Goal: Task Accomplishment & Management: Use online tool/utility

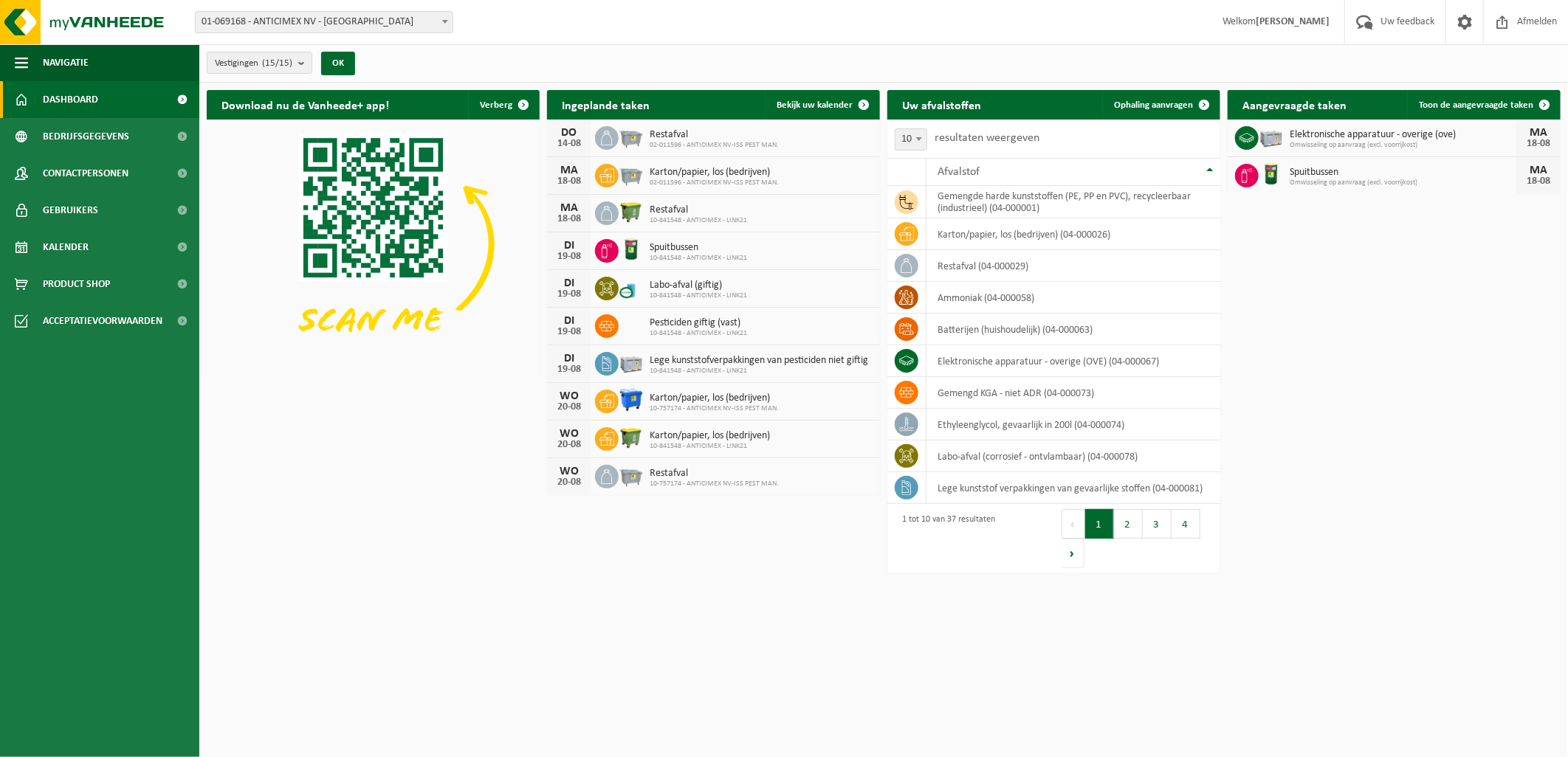
click at [344, 483] on div "Download nu de Vanheede+ app! Verberg Ingeplande taken Bekijk uw kalender DO 14…" at bounding box center [883, 332] width 1361 height 501
click at [1176, 100] on span "Ophaling aanvragen" at bounding box center [1153, 104] width 79 height 10
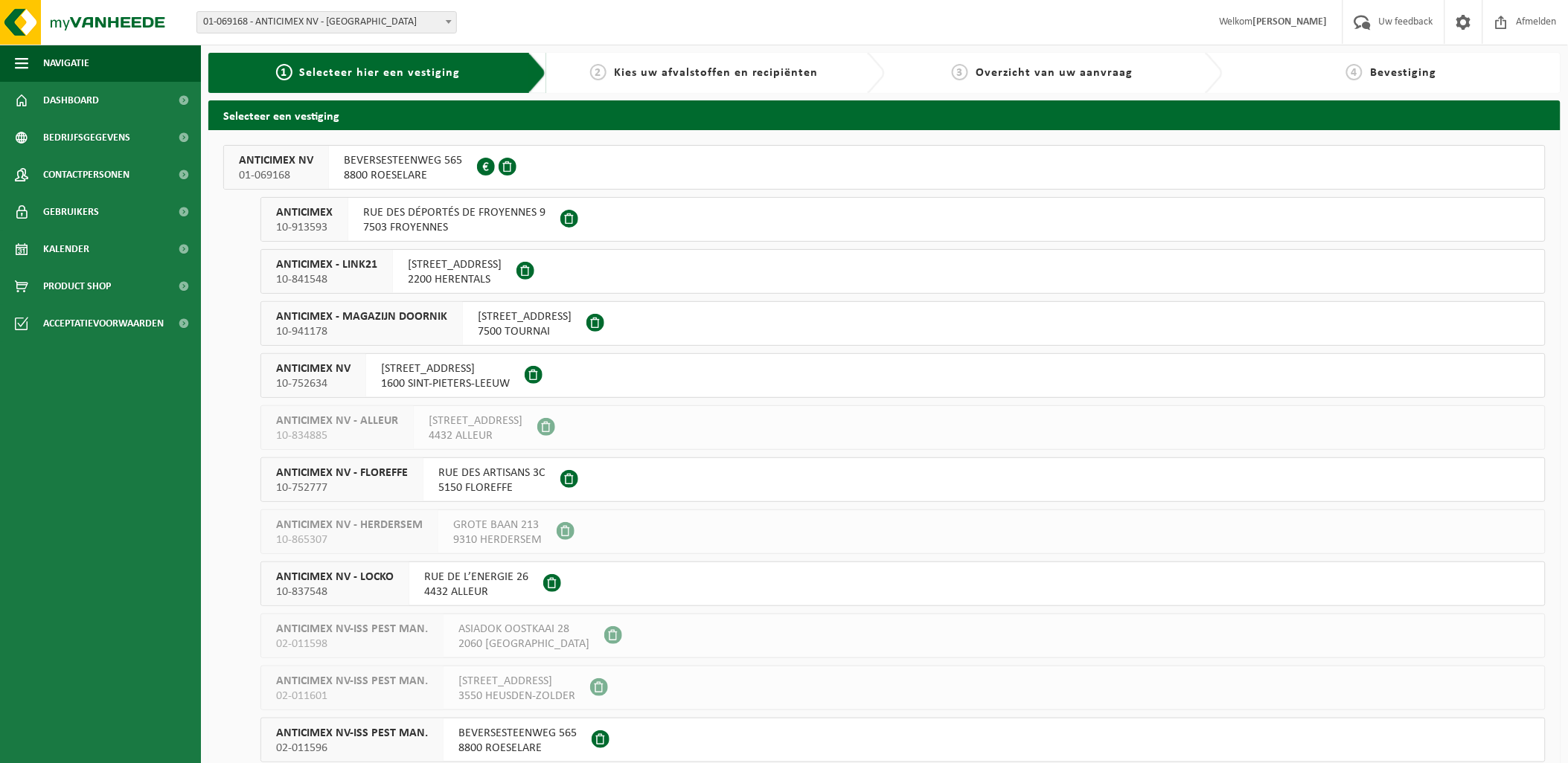
click at [392, 172] on span "8800 ROESELARE" at bounding box center [403, 175] width 119 height 15
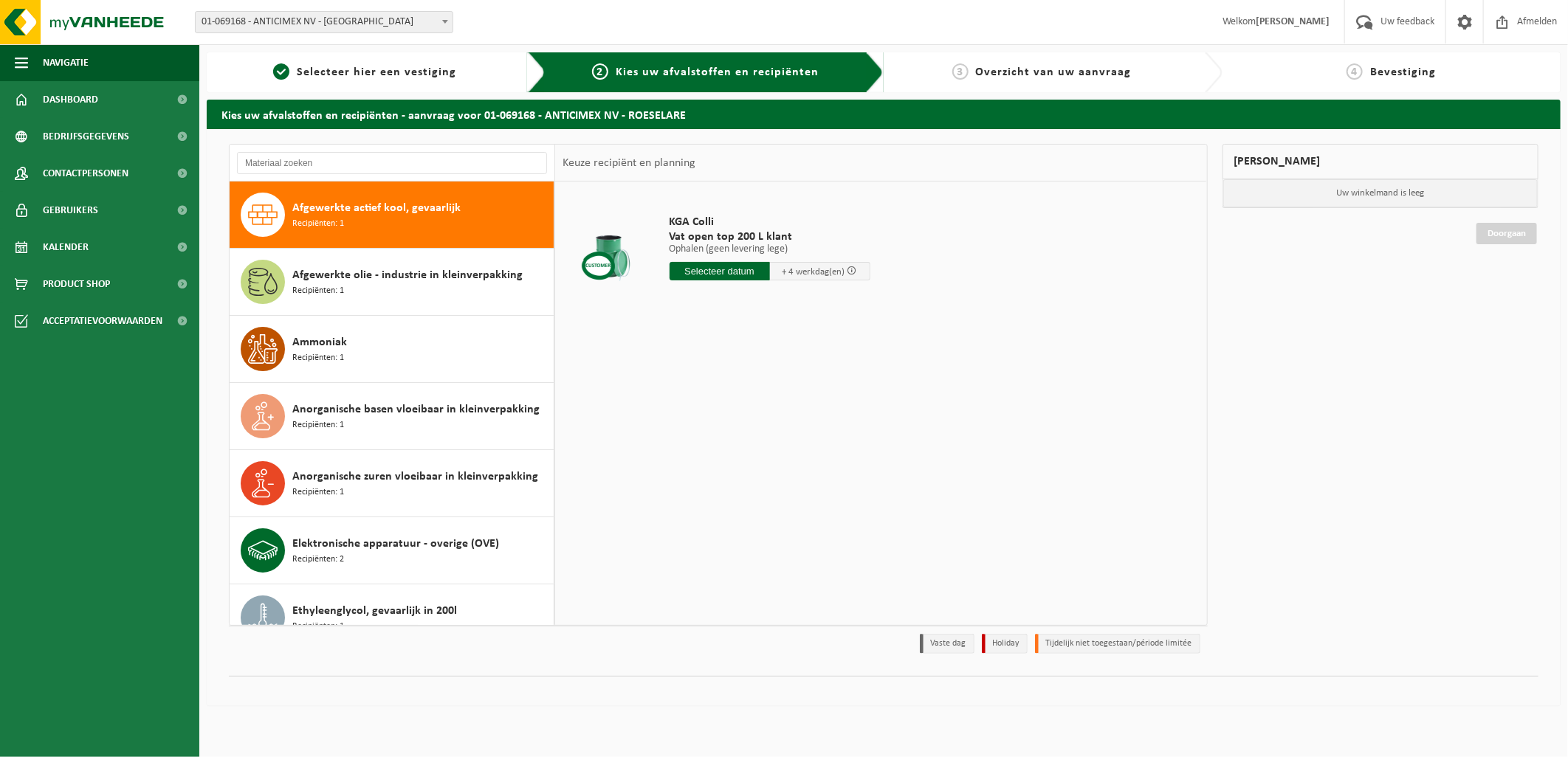
drag, startPoint x: 326, startPoint y: 75, endPoint x: 440, endPoint y: 177, distance: 153.0
click at [326, 75] on span "Selecteer hier een vestiging" at bounding box center [376, 72] width 160 height 11
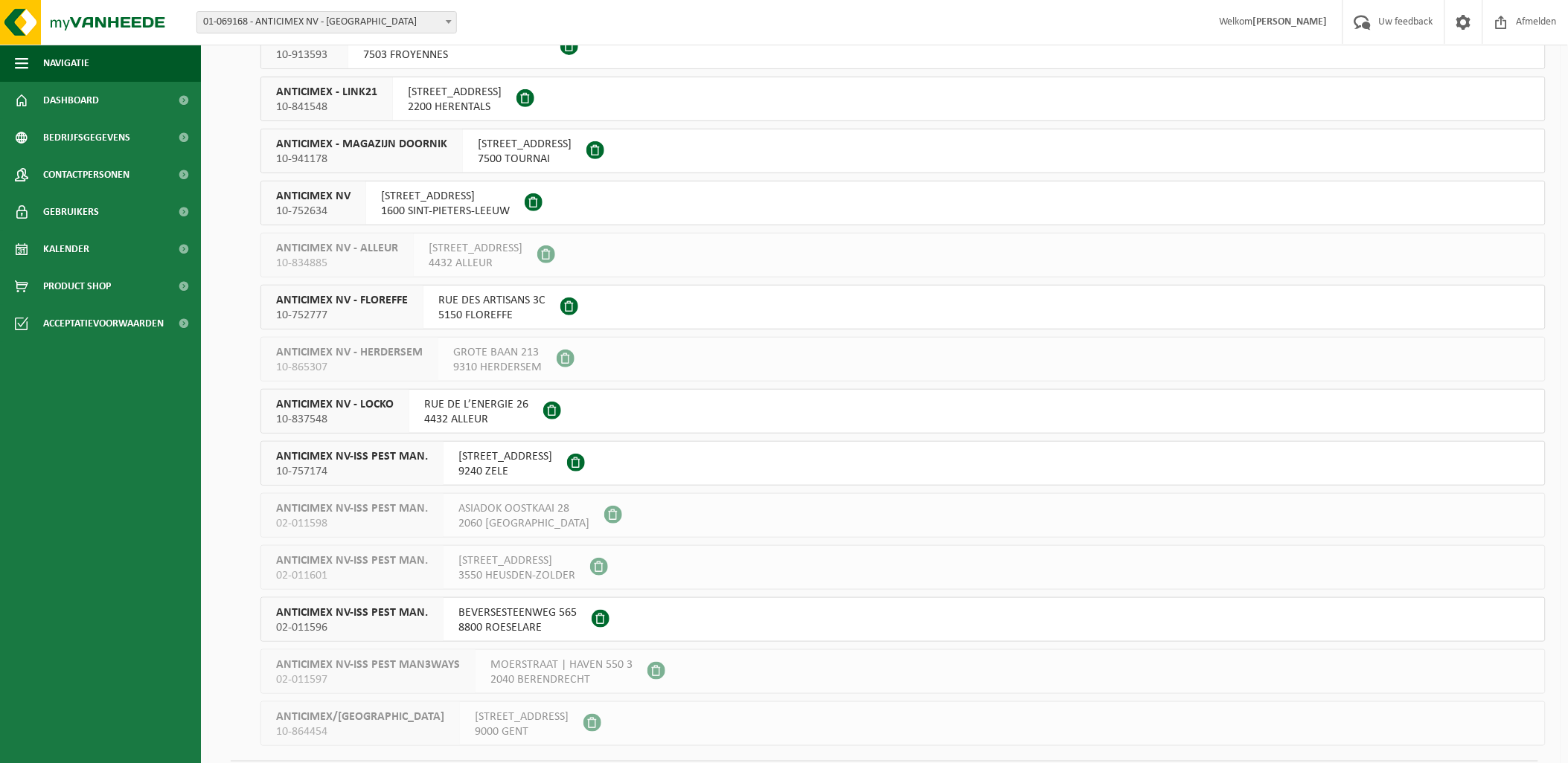
scroll to position [216, 0]
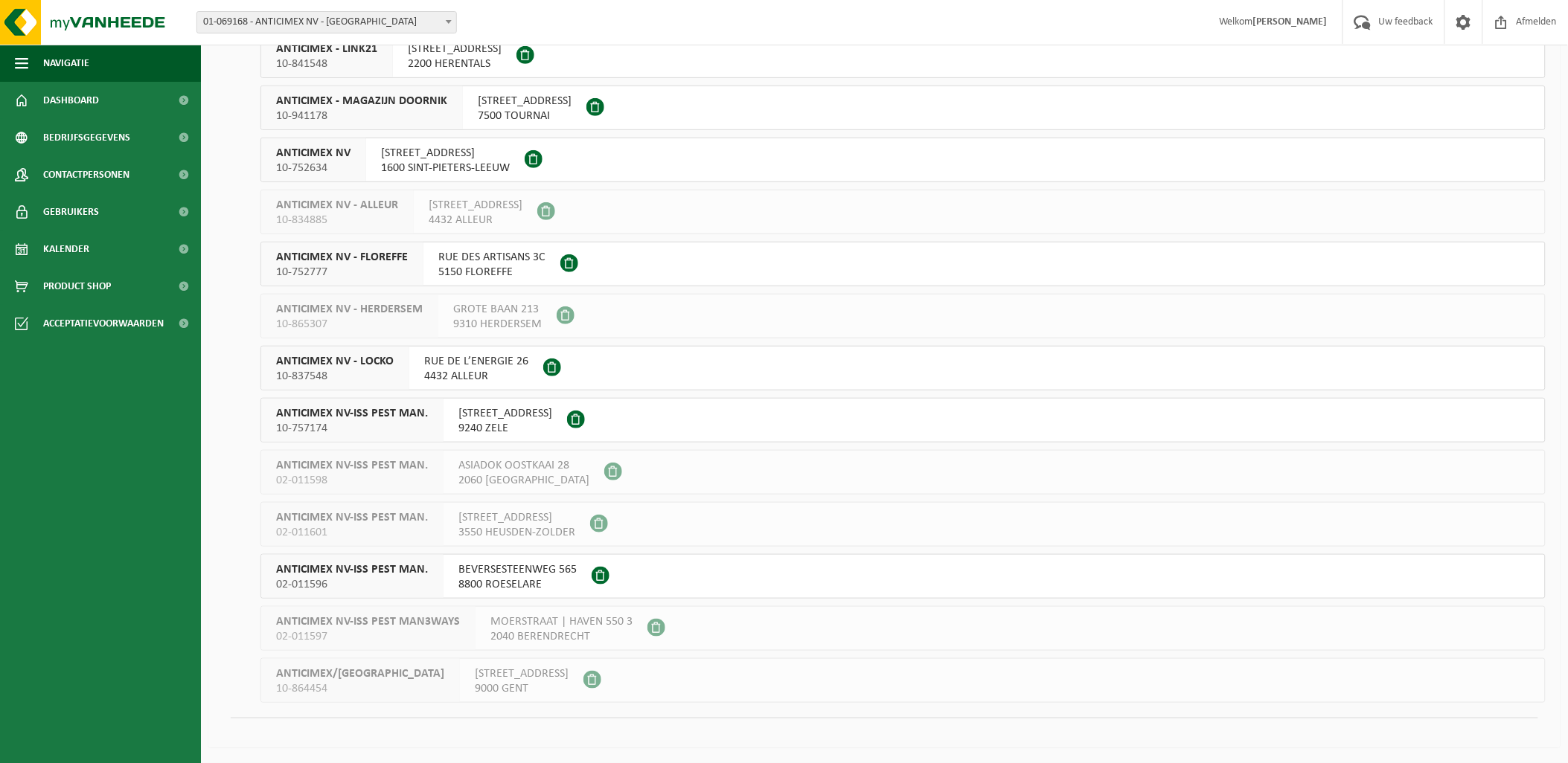
click at [485, 577] on span "8800 ROESELARE" at bounding box center [517, 584] width 119 height 15
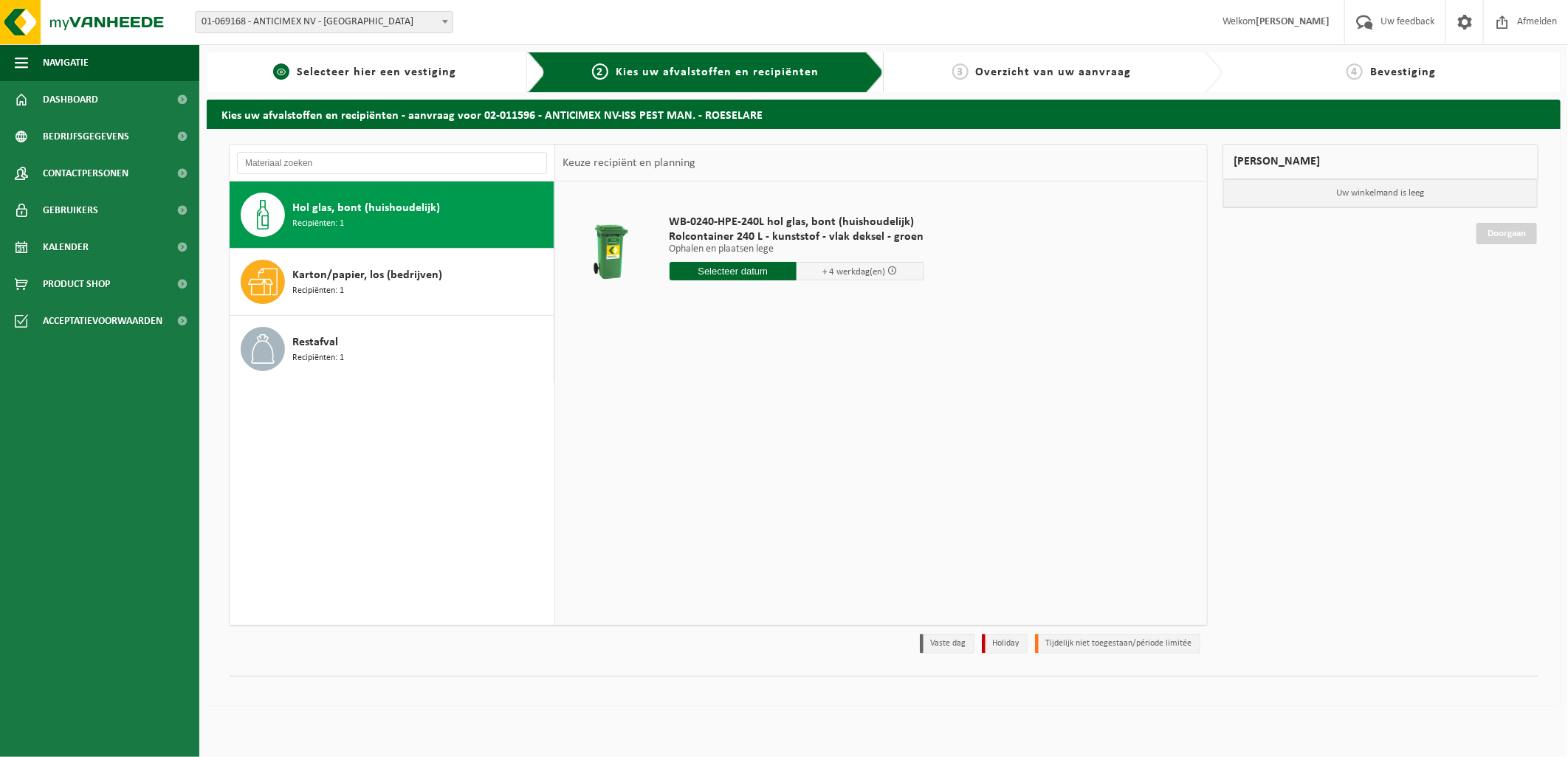
click at [419, 68] on span "Selecteer hier een vestiging" at bounding box center [376, 72] width 160 height 11
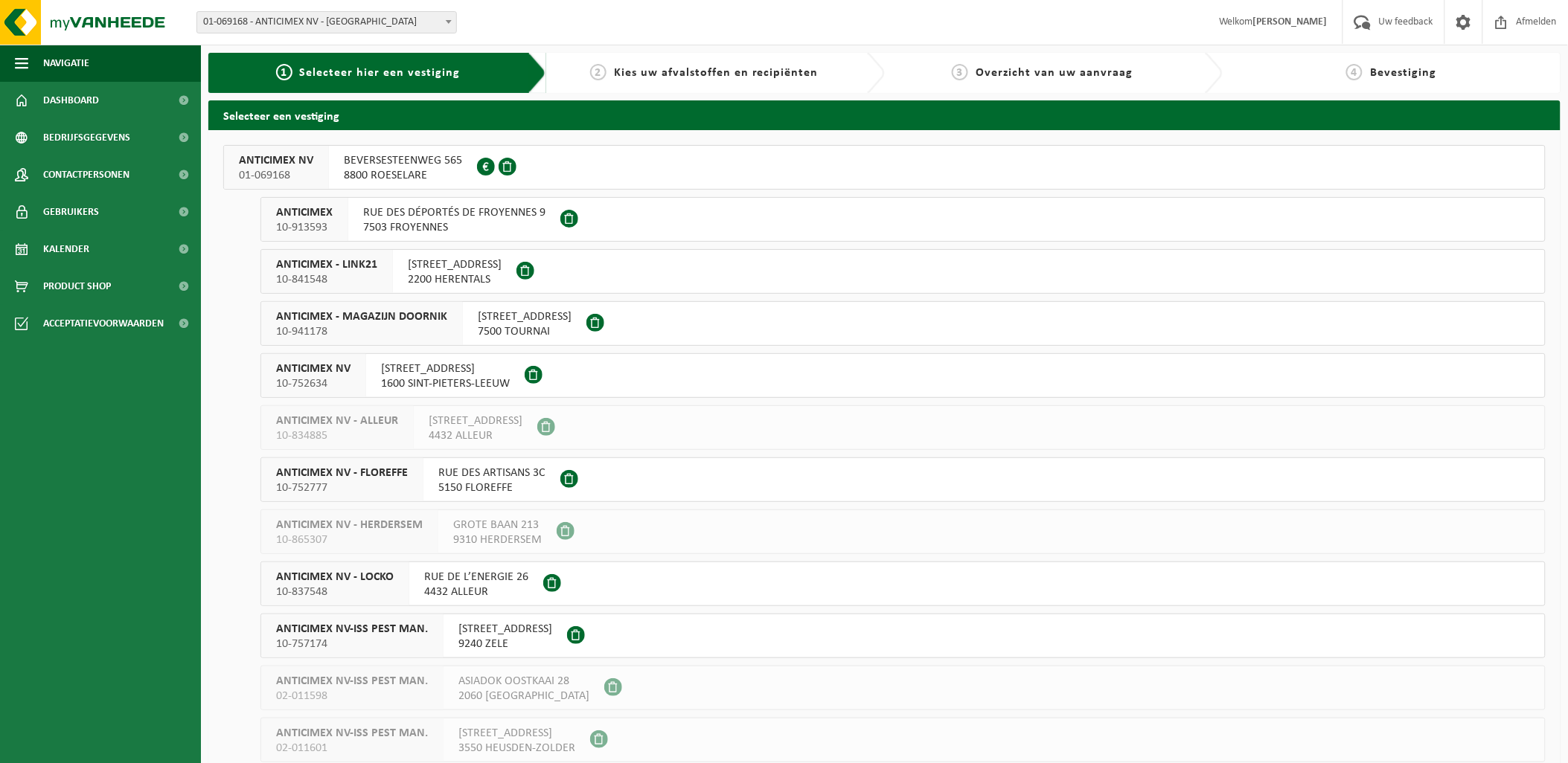
click at [389, 181] on span "8800 ROESELARE" at bounding box center [403, 175] width 119 height 15
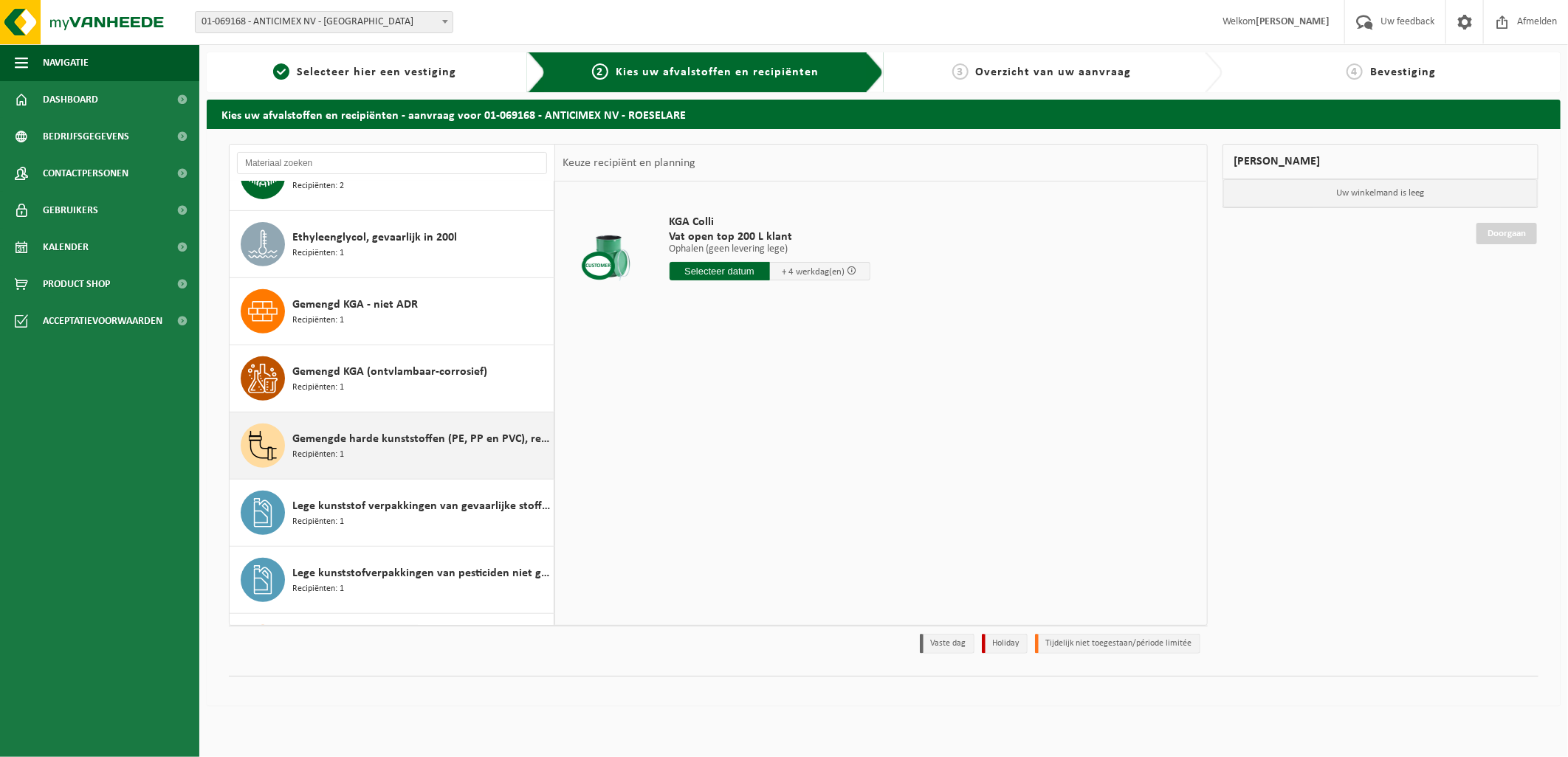
scroll to position [410, 0]
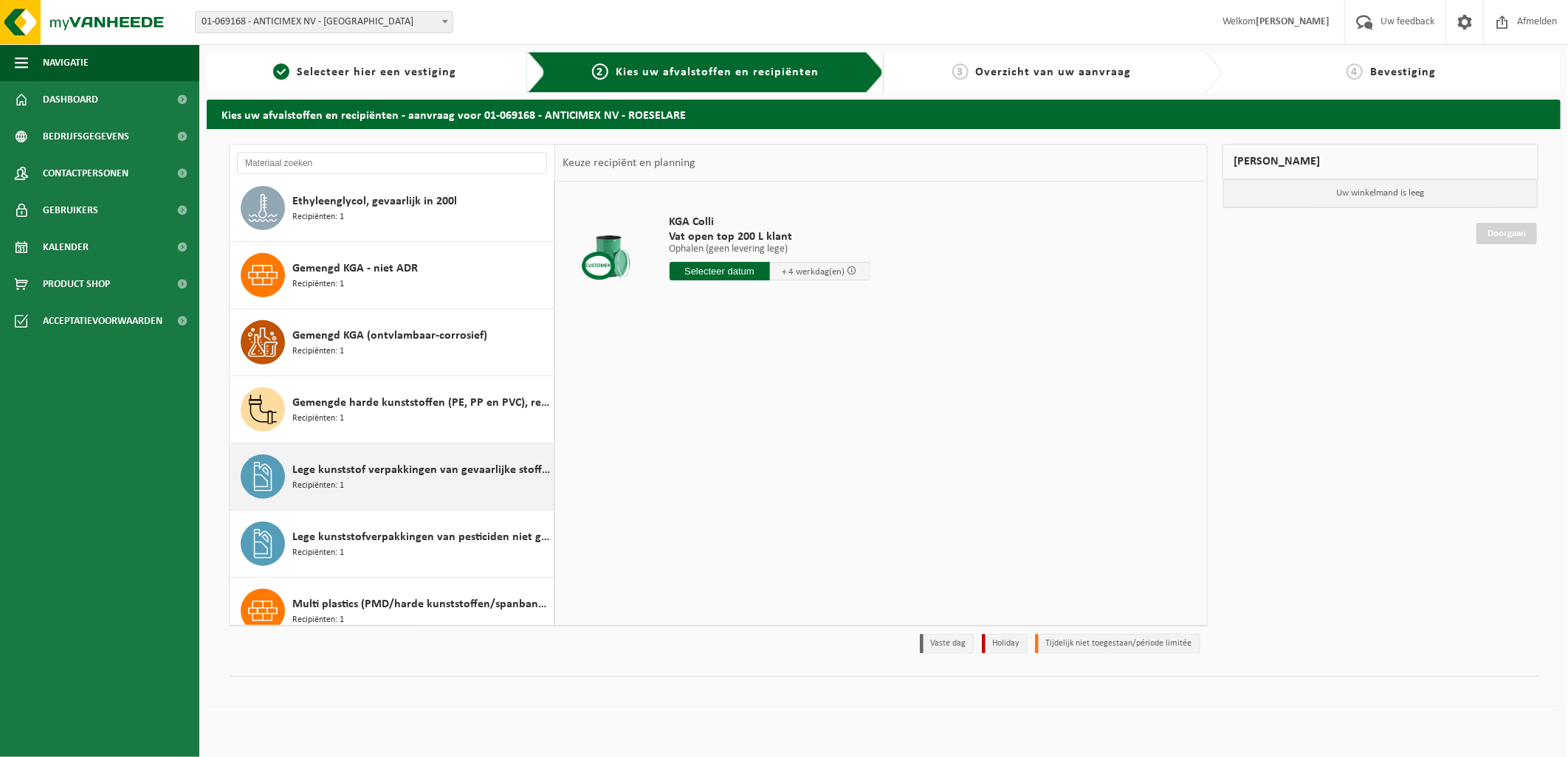
click at [431, 478] on span "Lege kunststof verpakkingen van gevaarlijke stoffen" at bounding box center [421, 470] width 258 height 18
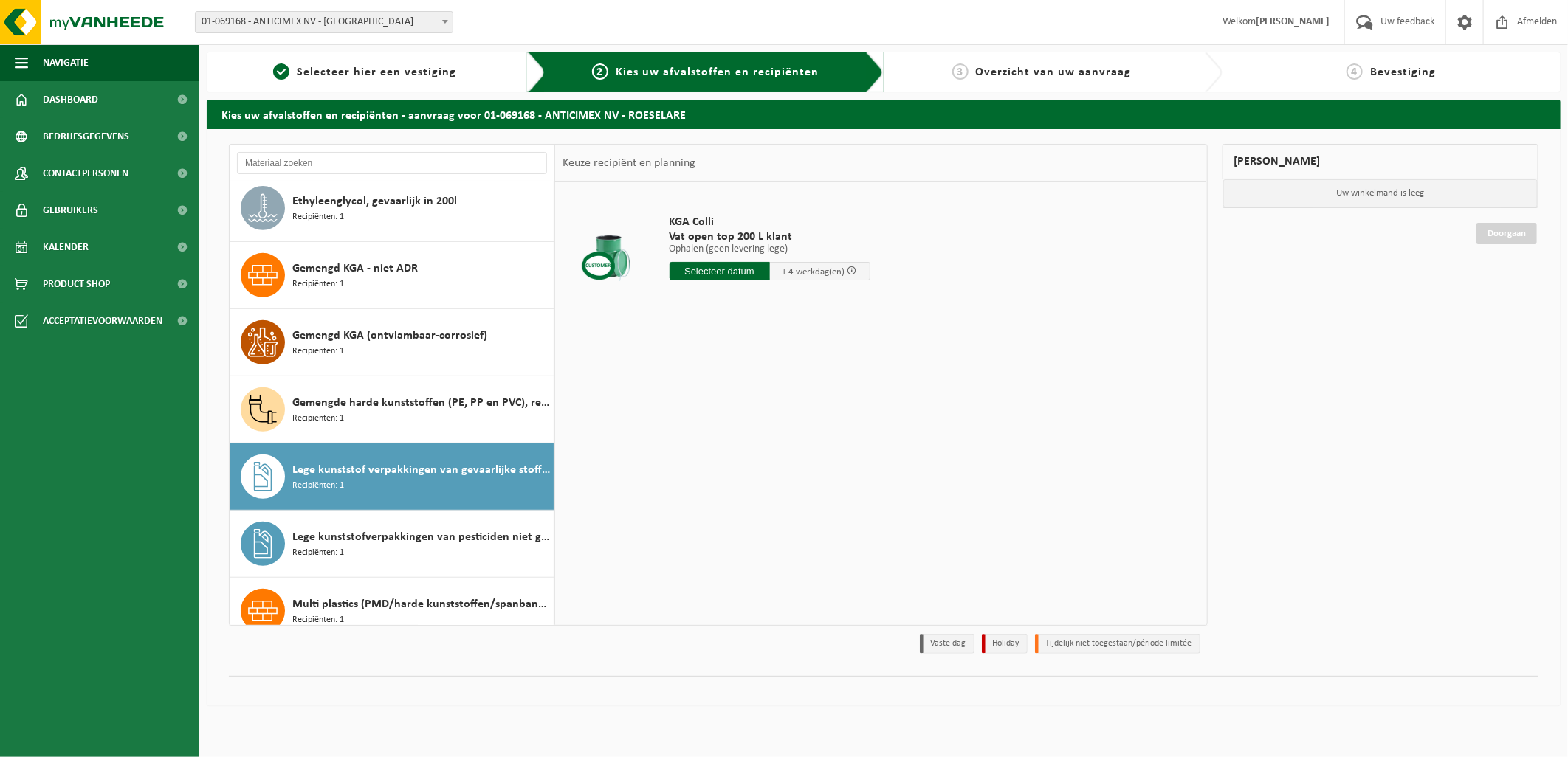
scroll to position [673, 0]
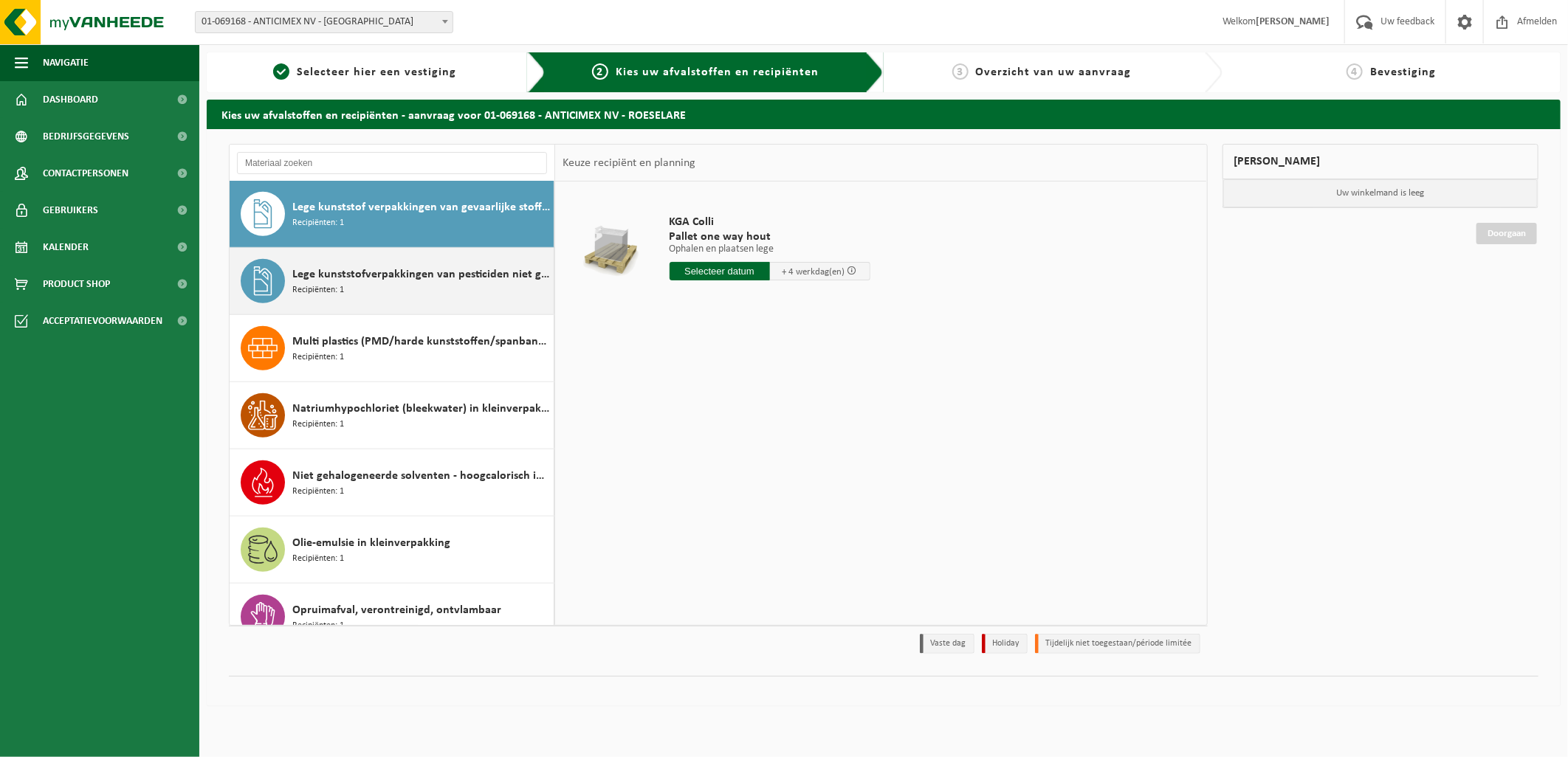
click at [410, 282] on span "Lege kunststofverpakkingen van pesticiden niet giftig" at bounding box center [421, 275] width 258 height 18
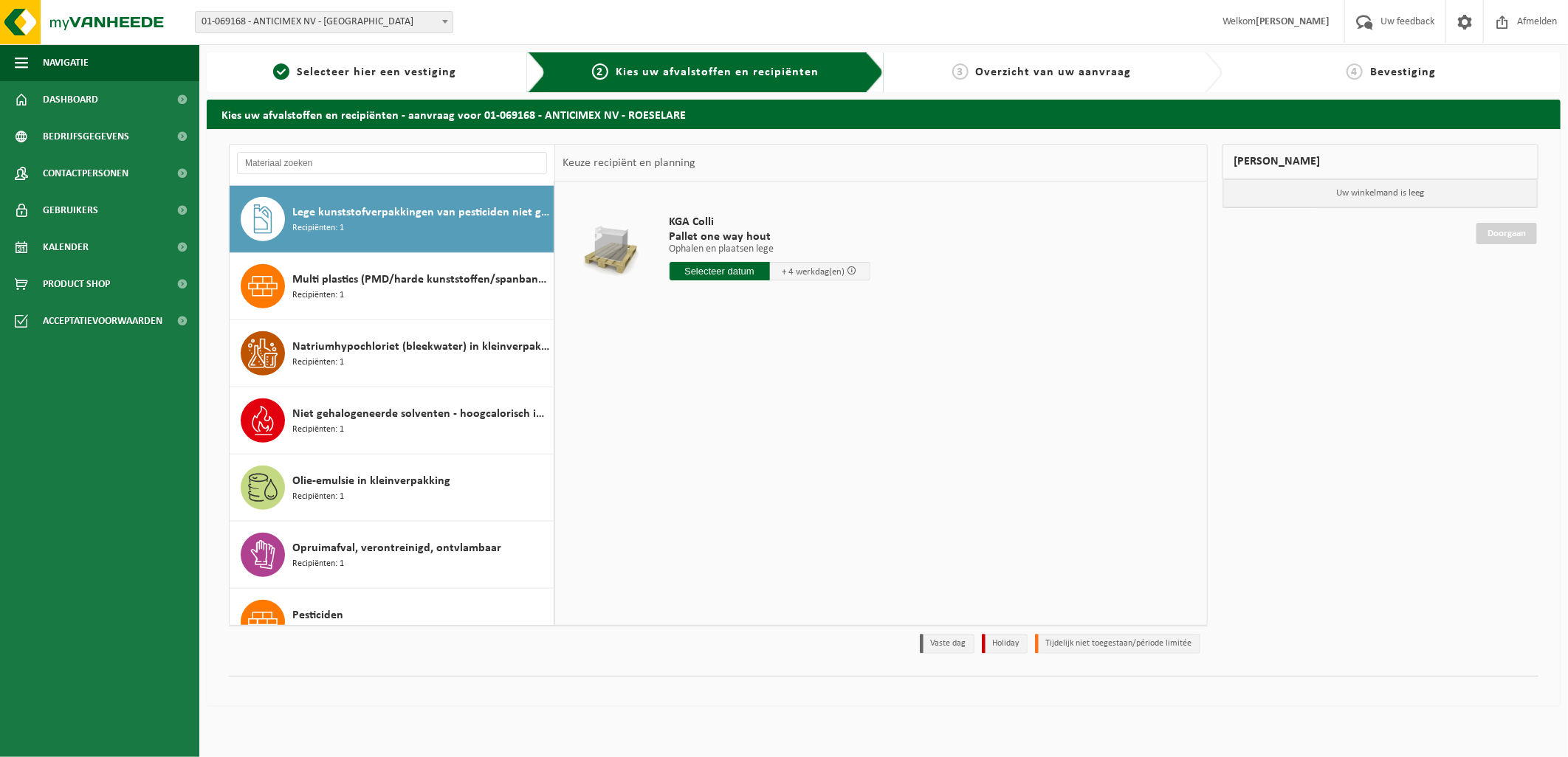
scroll to position [739, 0]
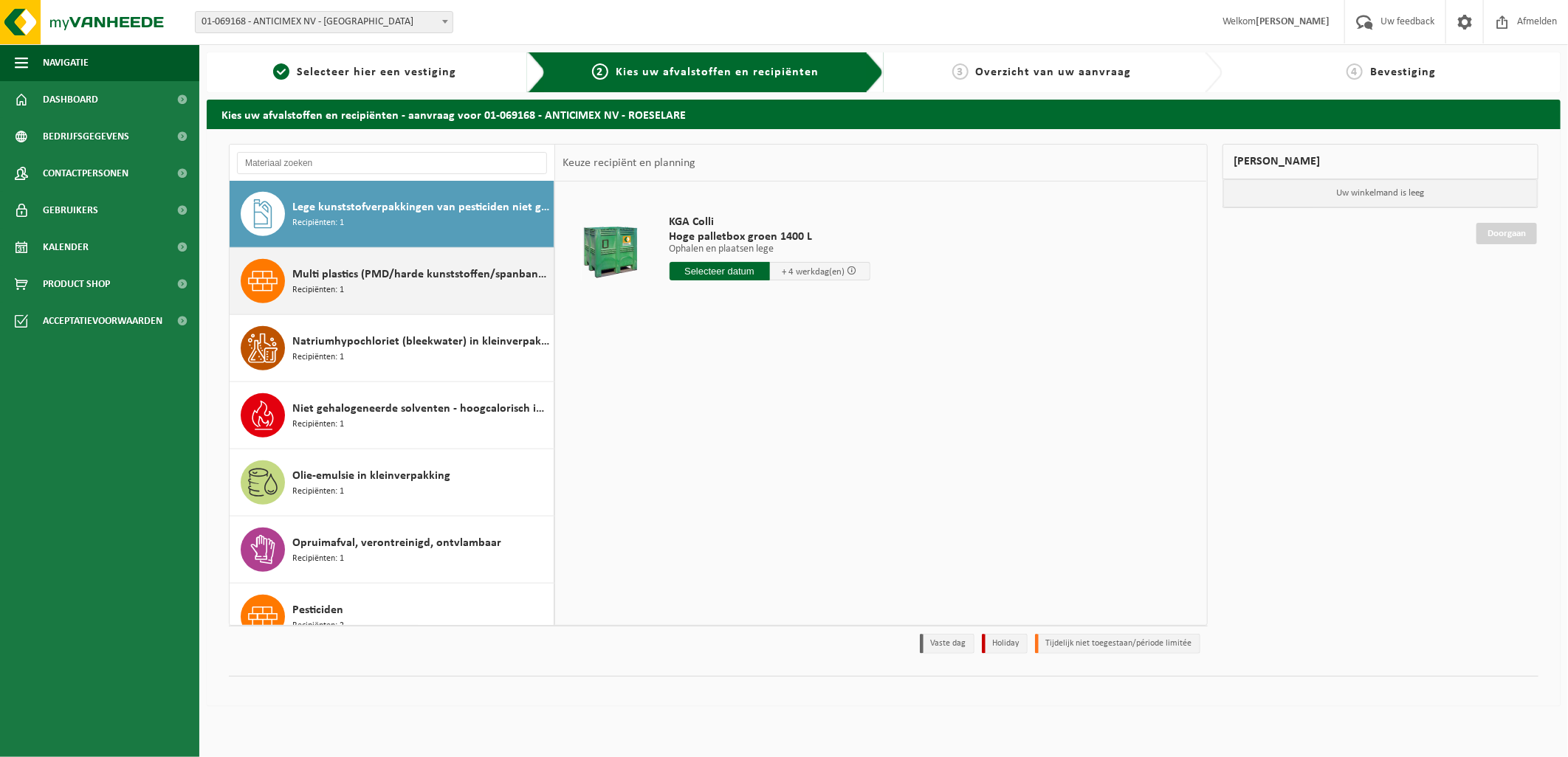
click at [417, 303] on div "Multi plastics (PMD/harde kunststoffen/spanbanden/EPS/folie naturel/folie gemen…" at bounding box center [421, 281] width 258 height 44
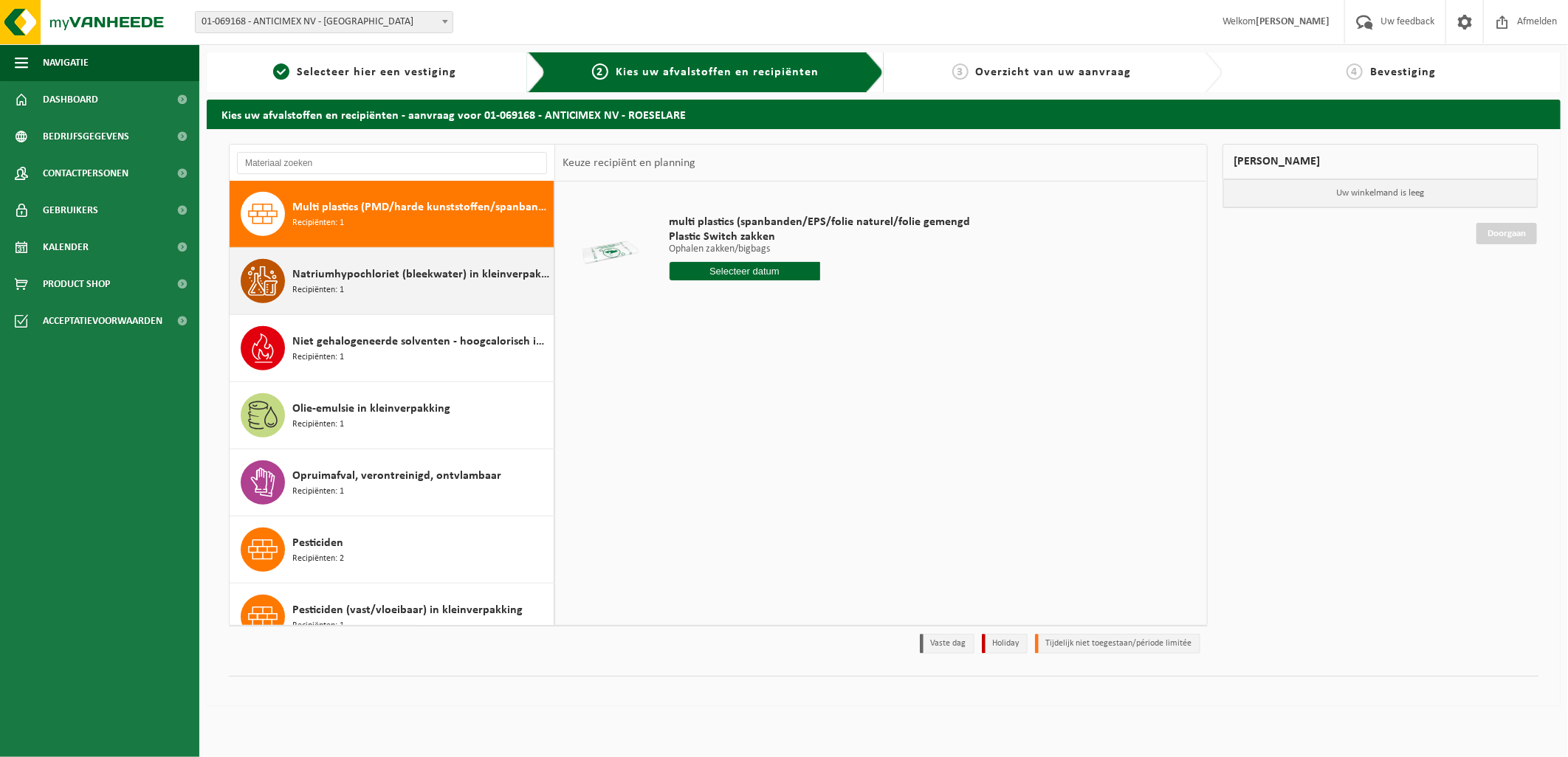
click at [380, 291] on div "Natriumhypochloriet (bleekwater) in kleinverpakking Recipiënten: 1" at bounding box center [421, 281] width 258 height 44
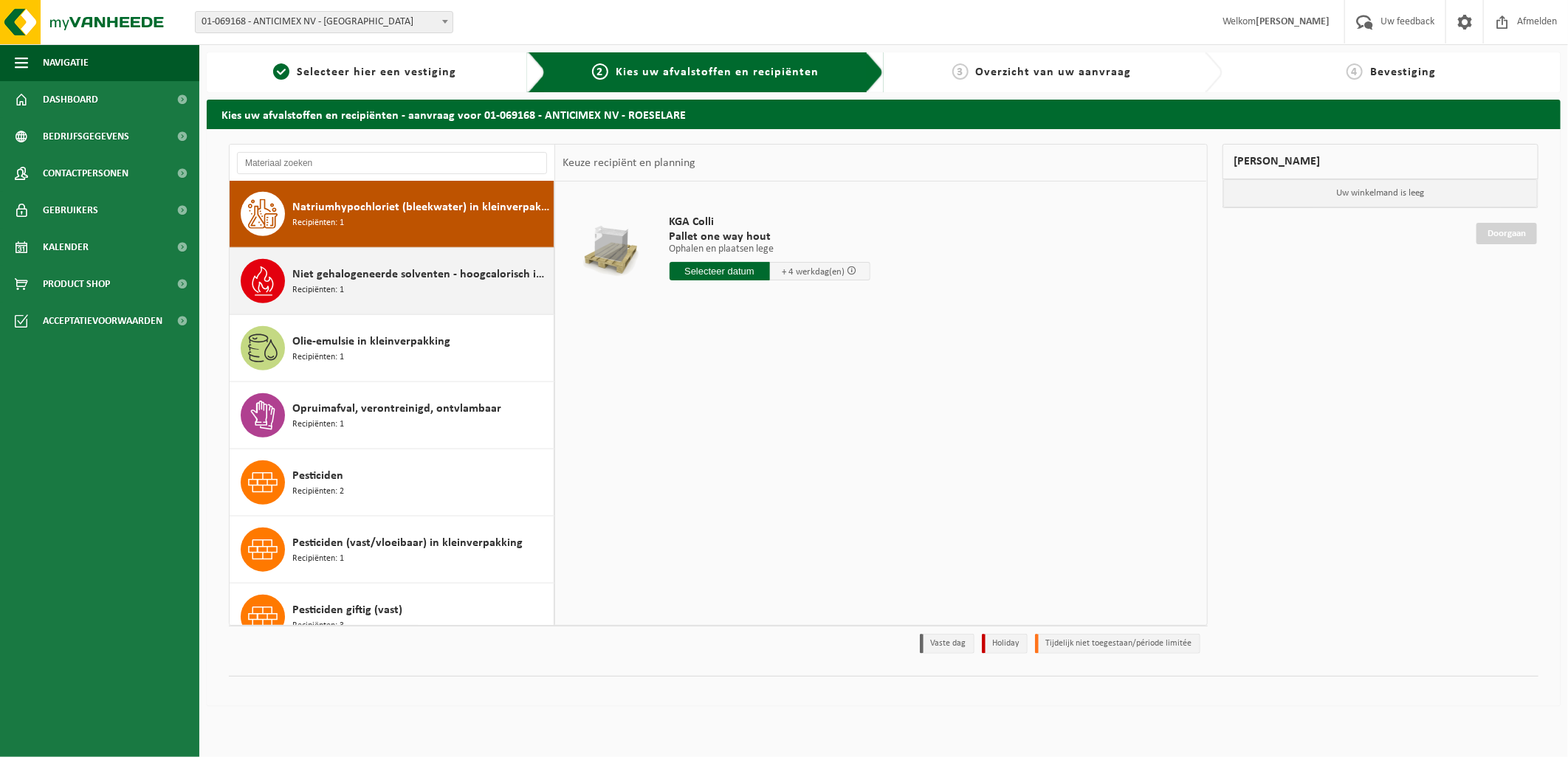
click at [378, 303] on div "Niet gehalogeneerde solventen - hoogcalorisch in kleinverpakking Recipiënten: 1" at bounding box center [421, 281] width 258 height 44
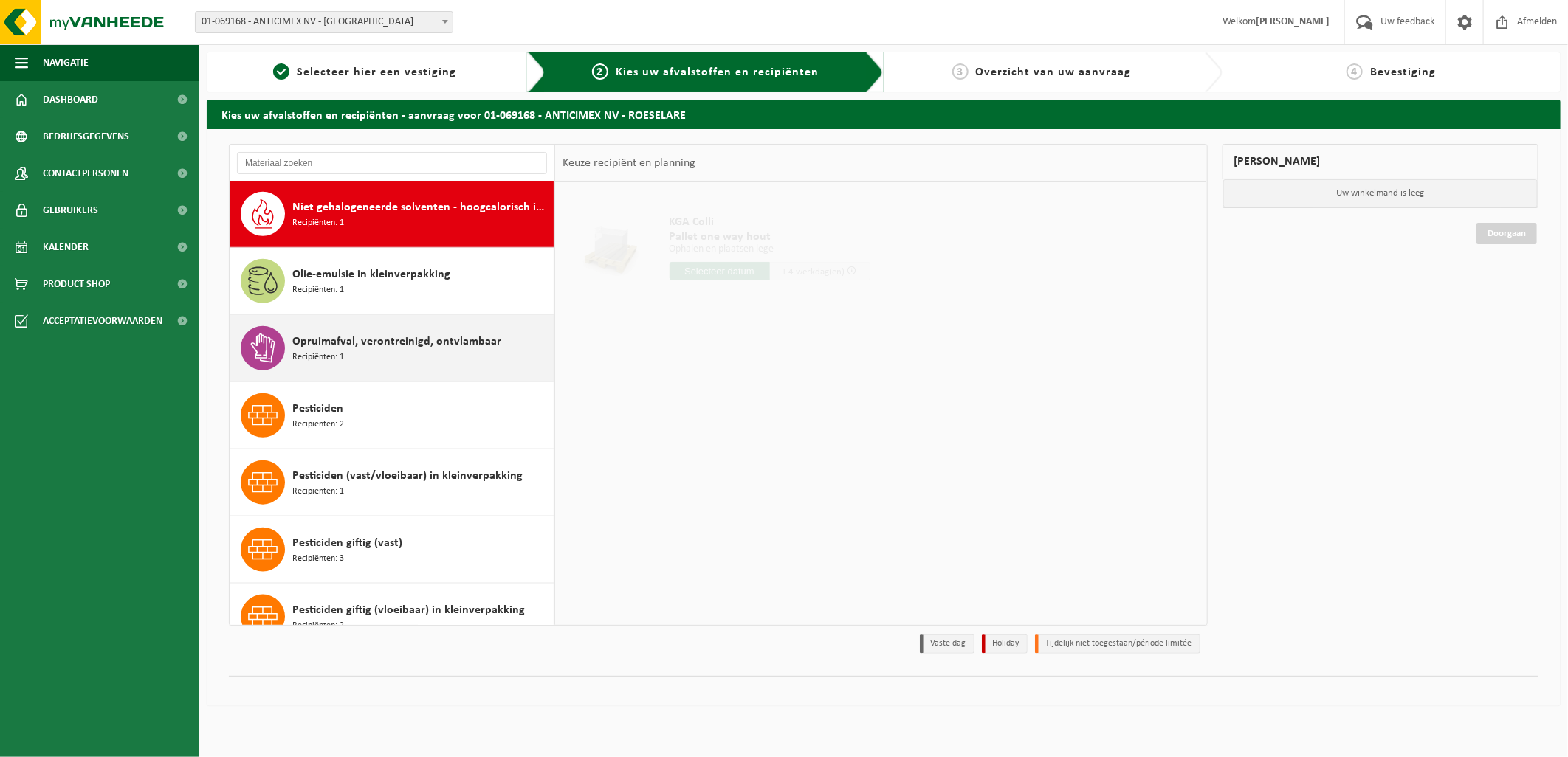
click at [381, 316] on div "Opruimafval, verontreinigd, ontvlambaar Recipiënten: 1" at bounding box center [392, 348] width 324 height 67
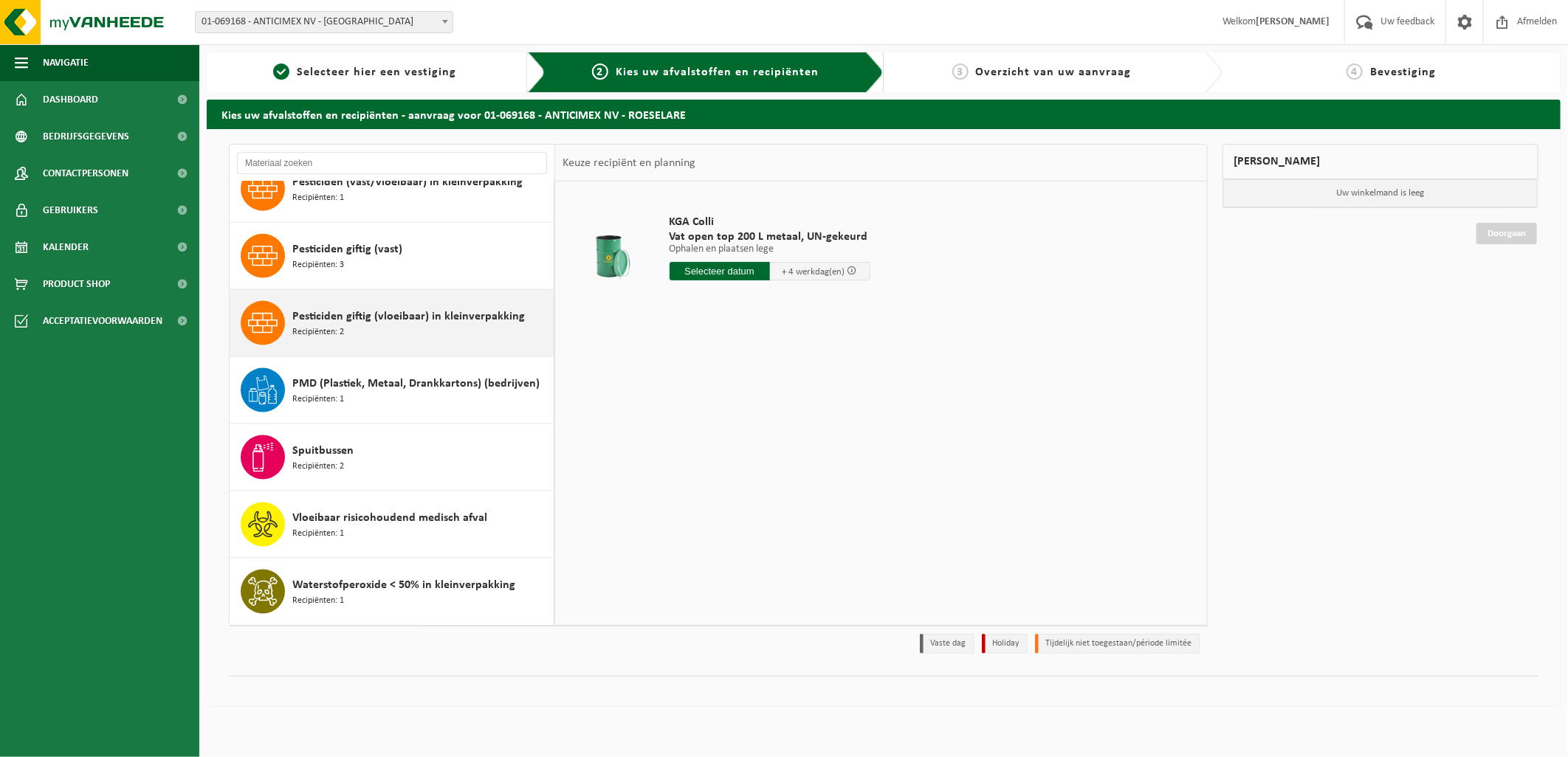
scroll to position [581, 0]
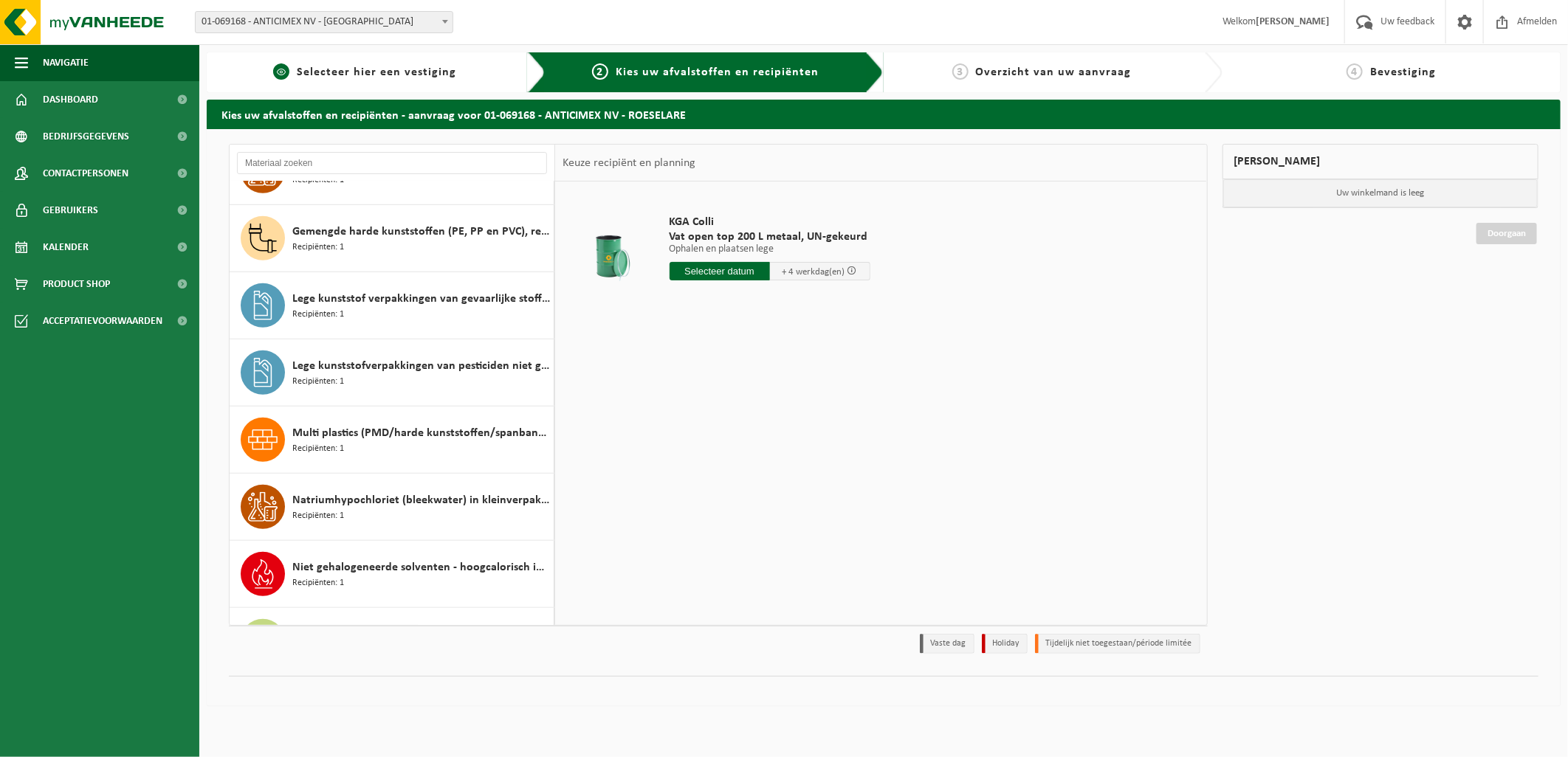
click at [391, 67] on span "Selecteer hier een vestiging" at bounding box center [376, 72] width 160 height 11
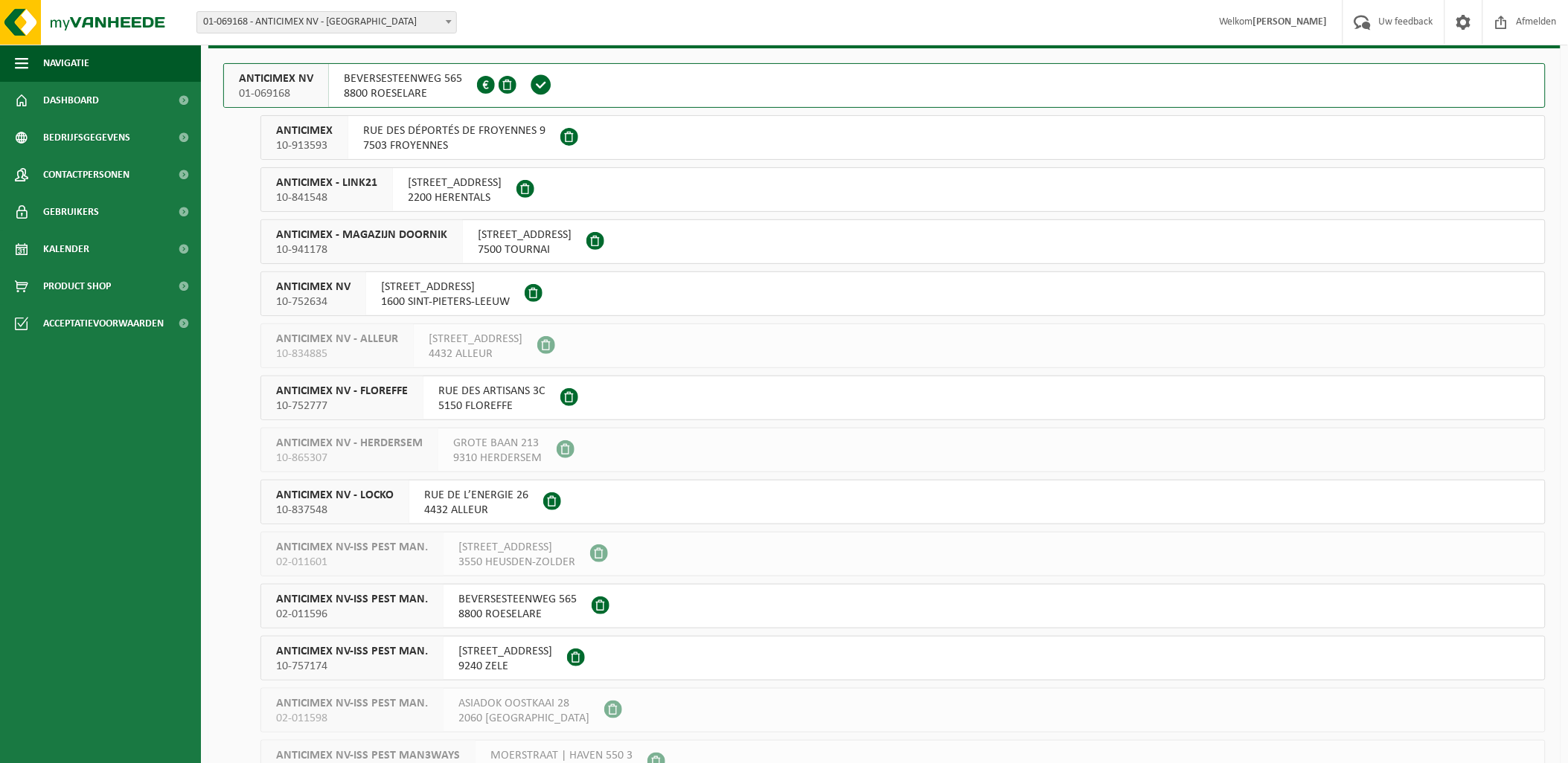
scroll to position [165, 0]
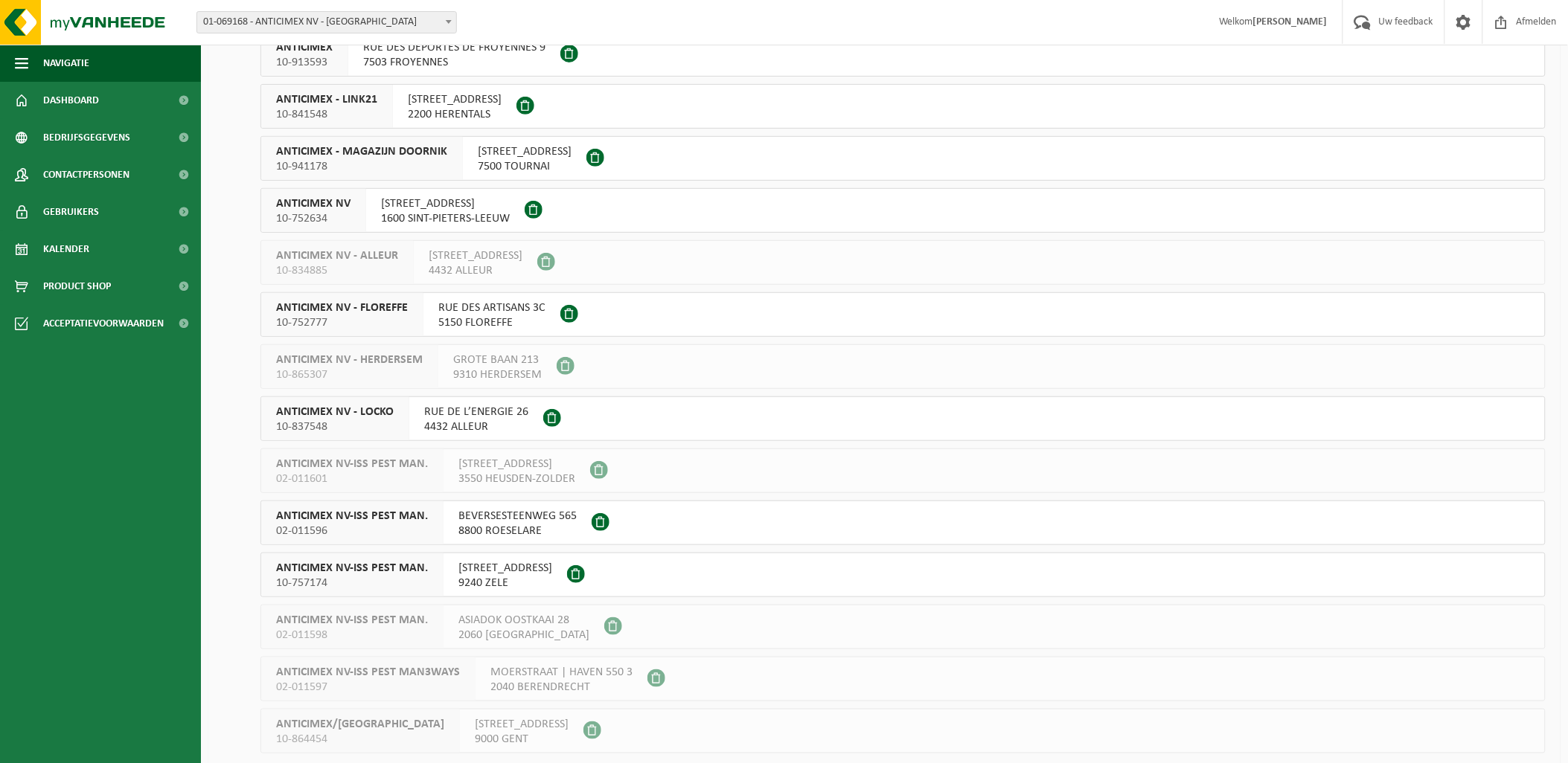
click at [488, 576] on span "9240 ZELE" at bounding box center [505, 583] width 94 height 15
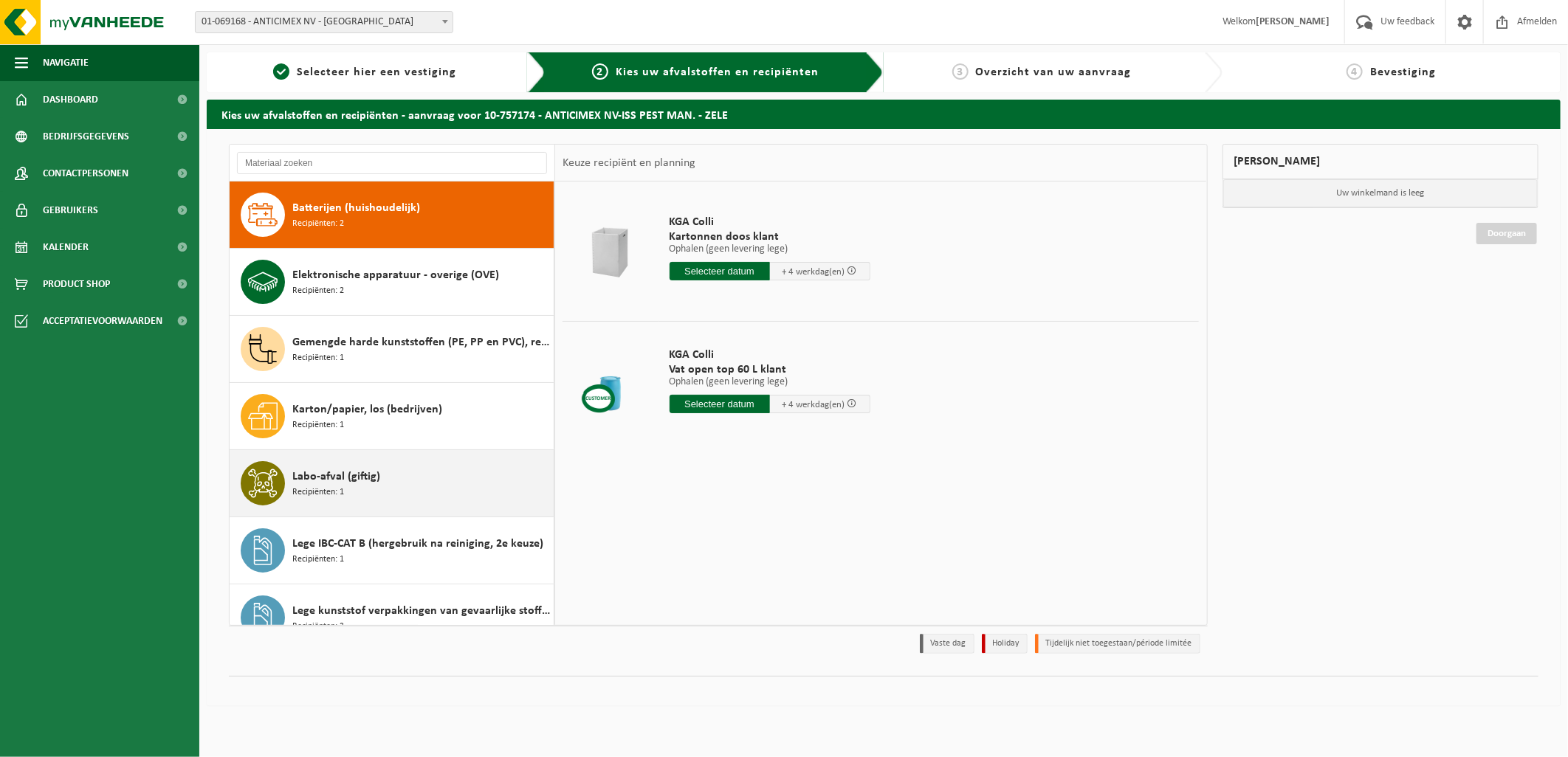
click at [388, 482] on div "Labo-afval (giftig) Recipiënten: 1" at bounding box center [421, 483] width 258 height 44
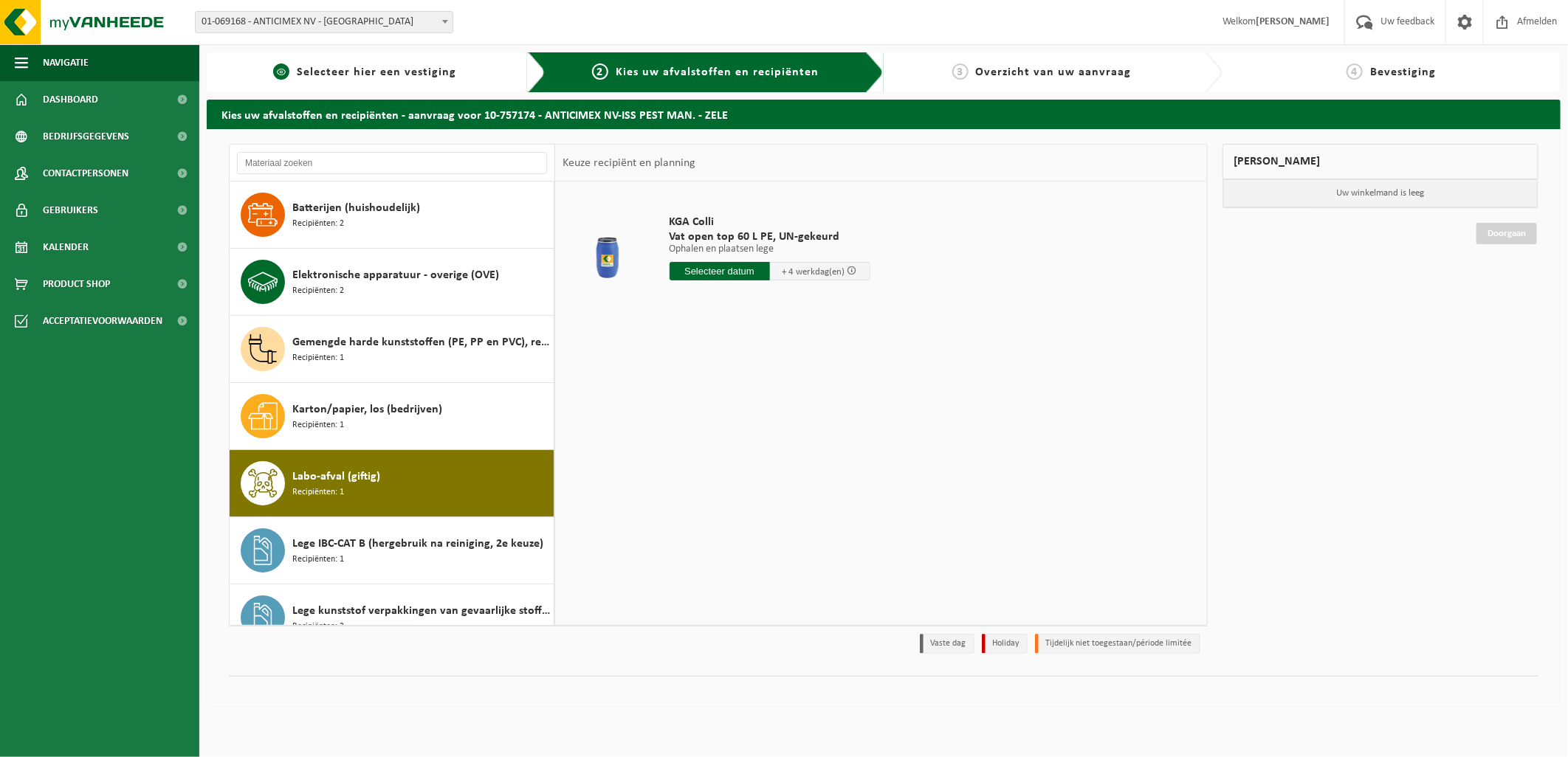
click at [402, 70] on span "Selecteer hier een vestiging" at bounding box center [376, 72] width 160 height 11
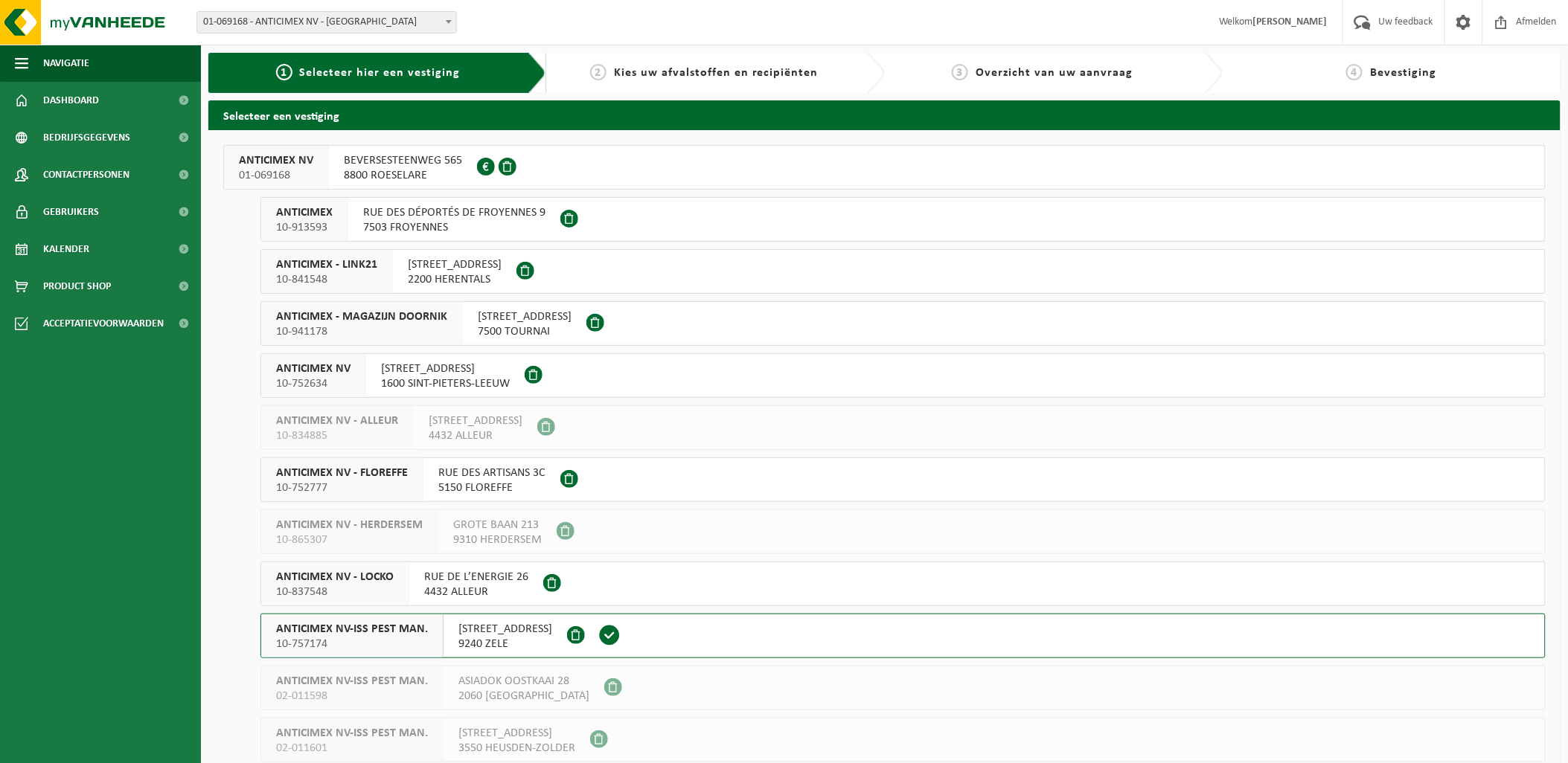
click at [438, 173] on span "8800 ROESELARE" at bounding box center [403, 175] width 119 height 15
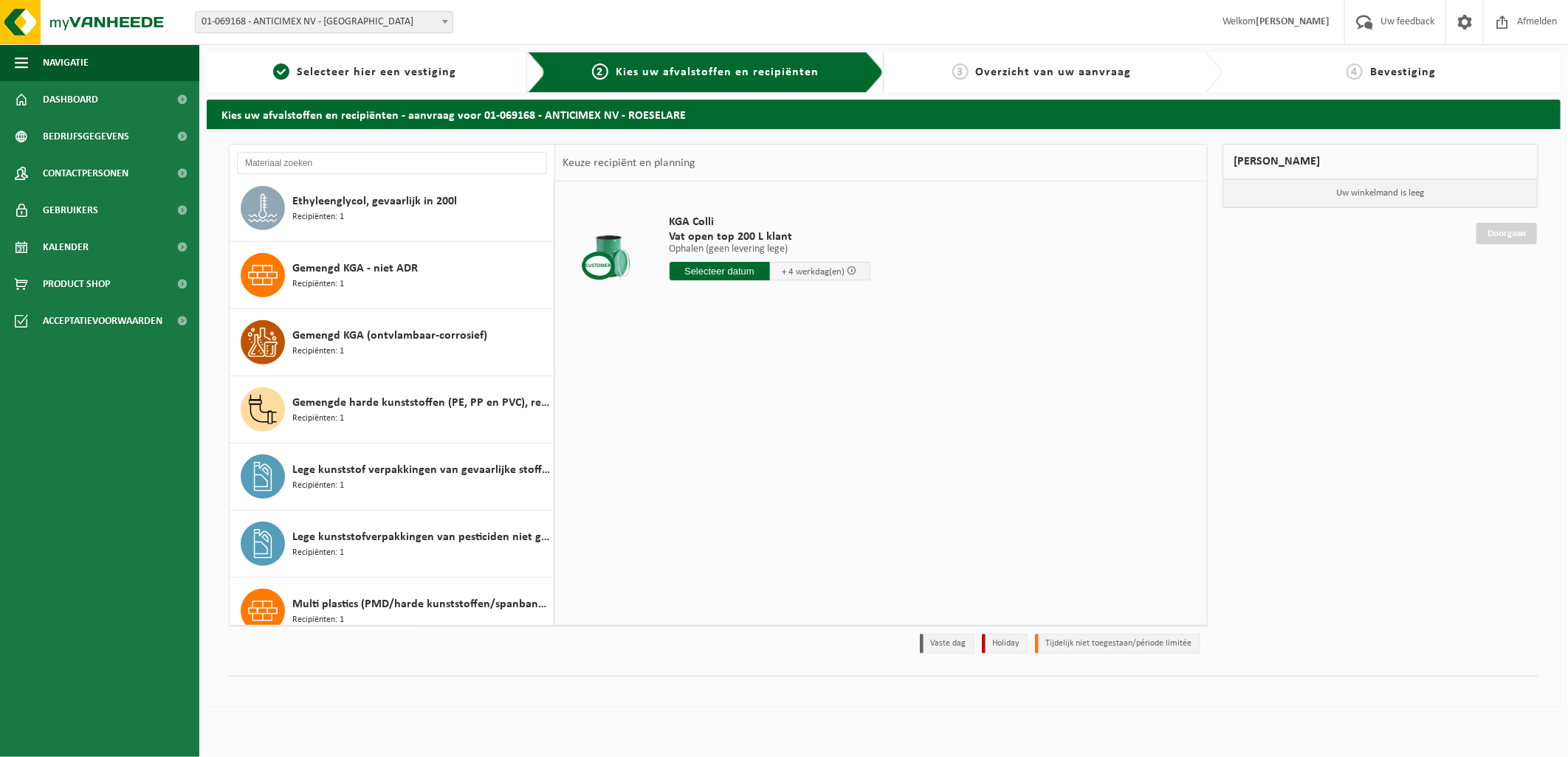
scroll to position [492, 0]
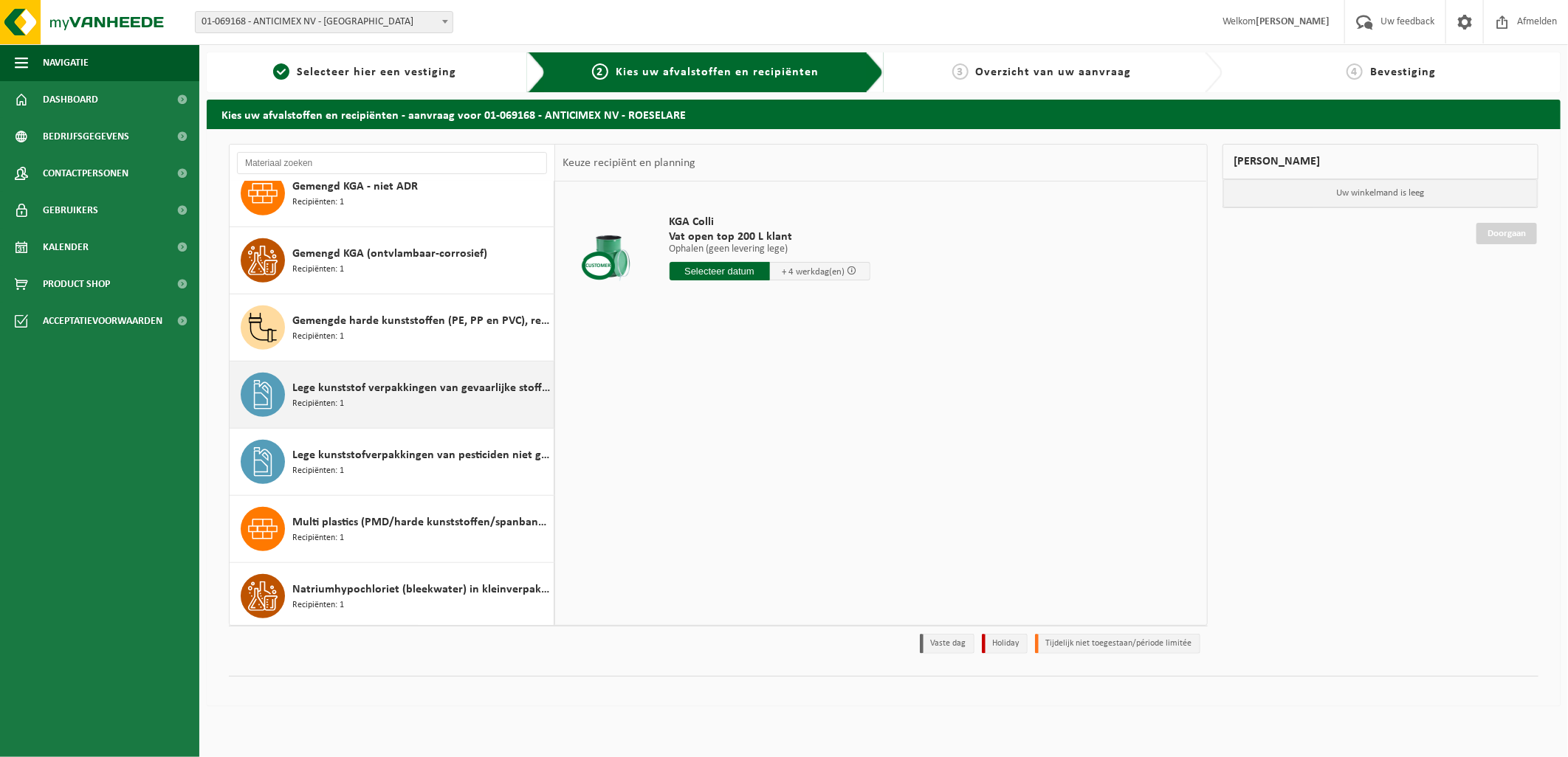
click at [482, 419] on div "Lege kunststof verpakkingen van gevaarlijke stoffen Recipiënten: 1" at bounding box center [392, 395] width 324 height 67
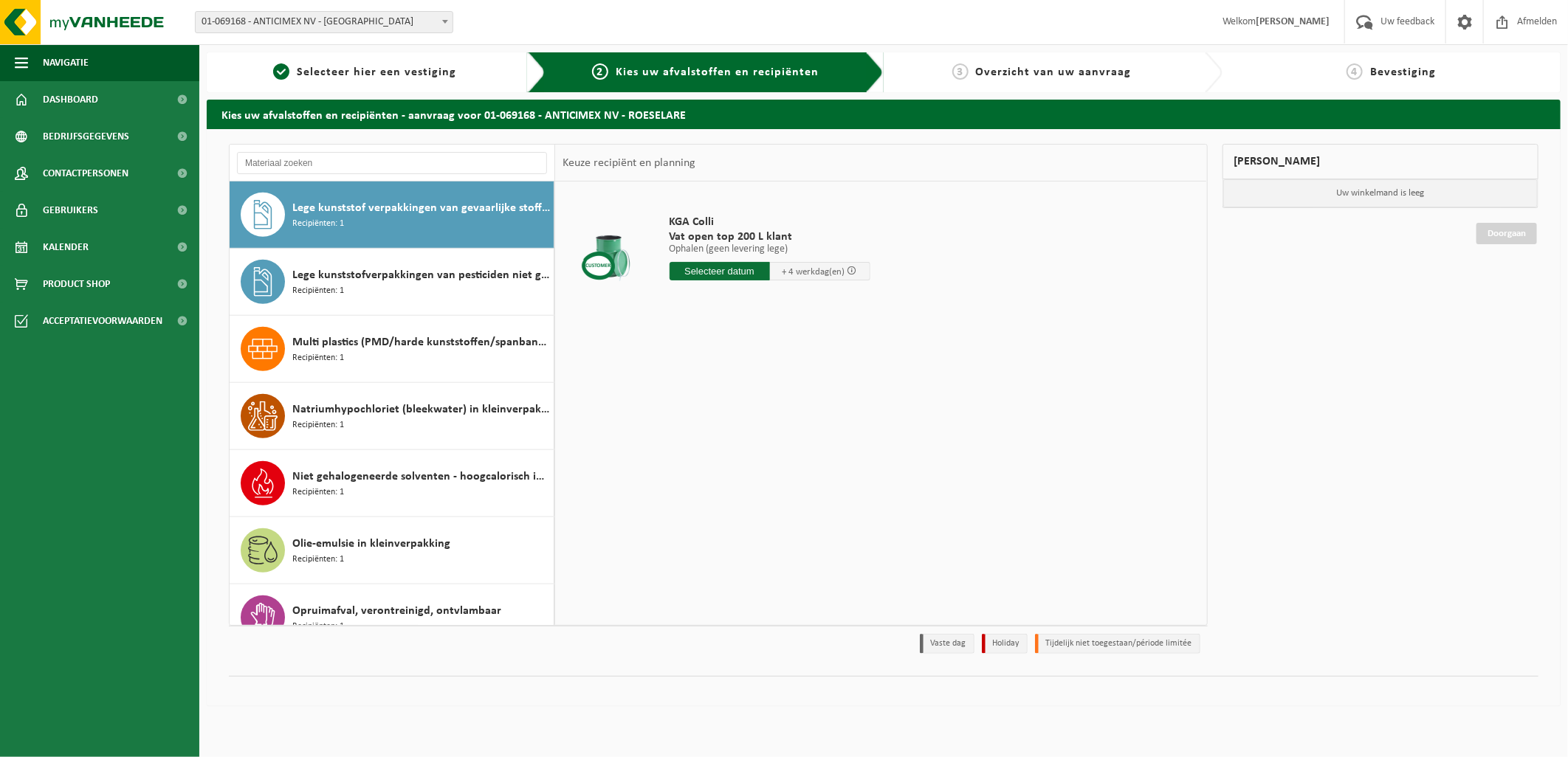
scroll to position [673, 0]
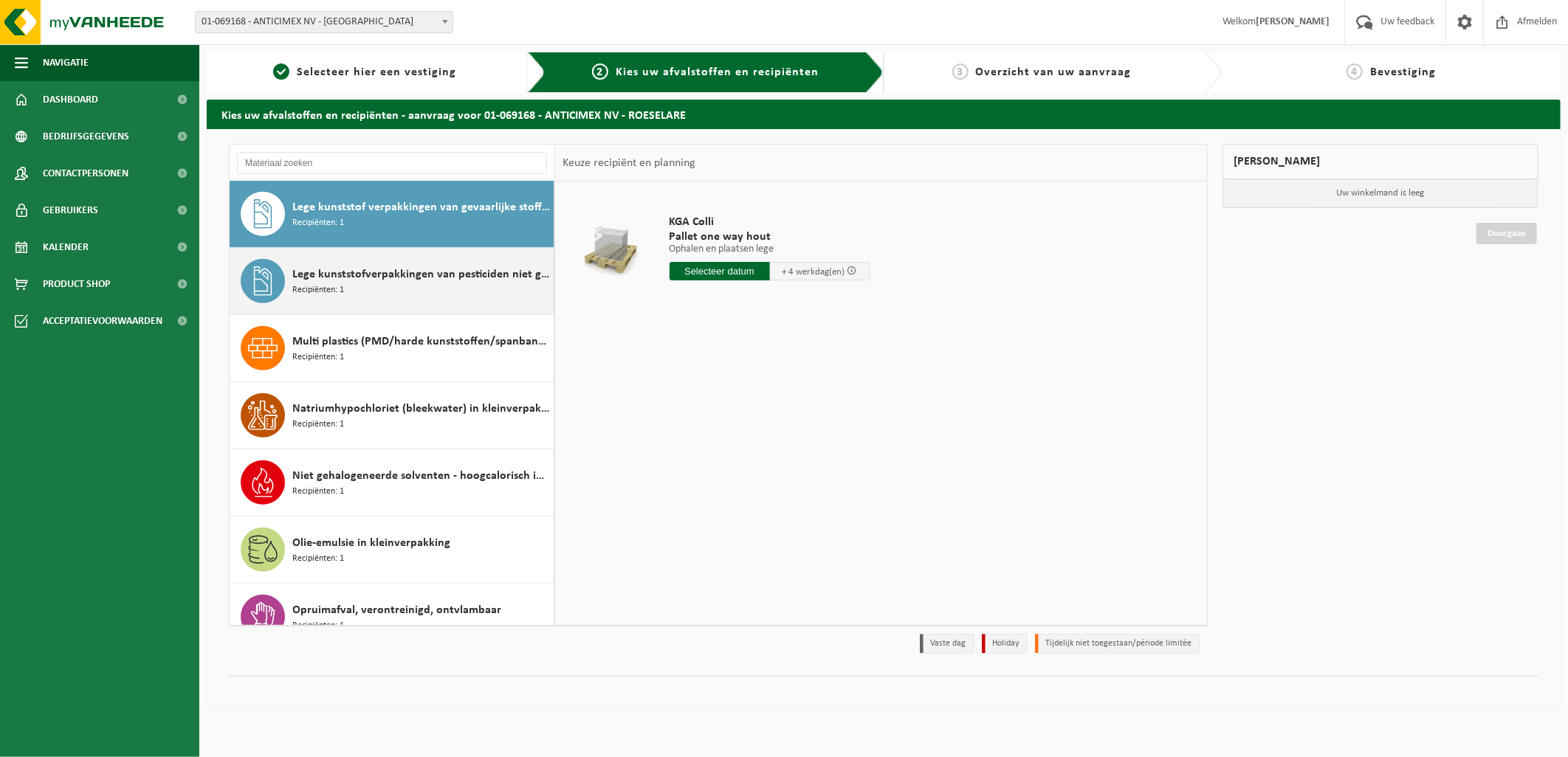
click at [496, 289] on div "Lege kunststofverpakkingen van pesticiden niet giftig Recipiënten: 1" at bounding box center [421, 281] width 258 height 44
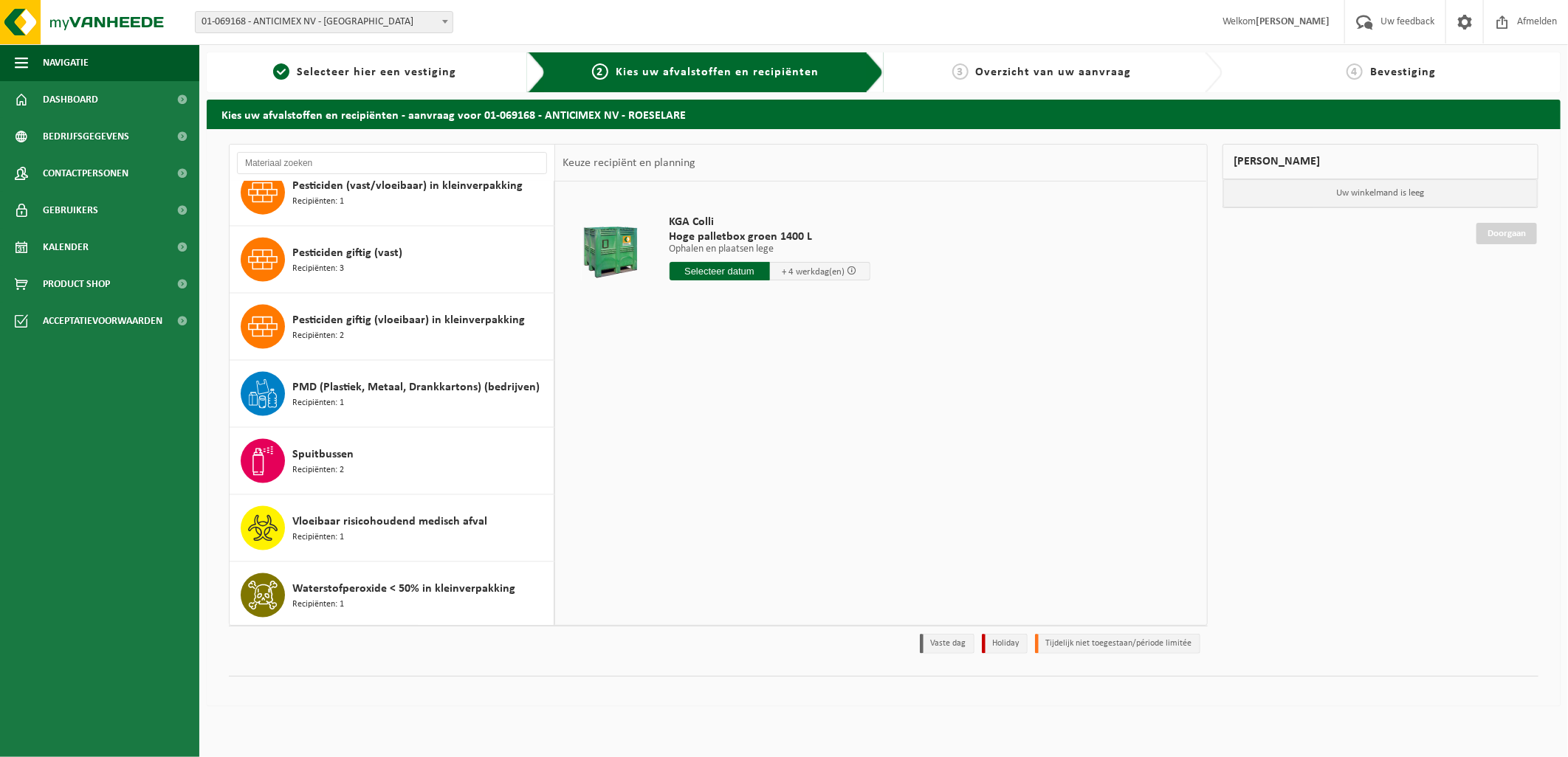
scroll to position [1237, 0]
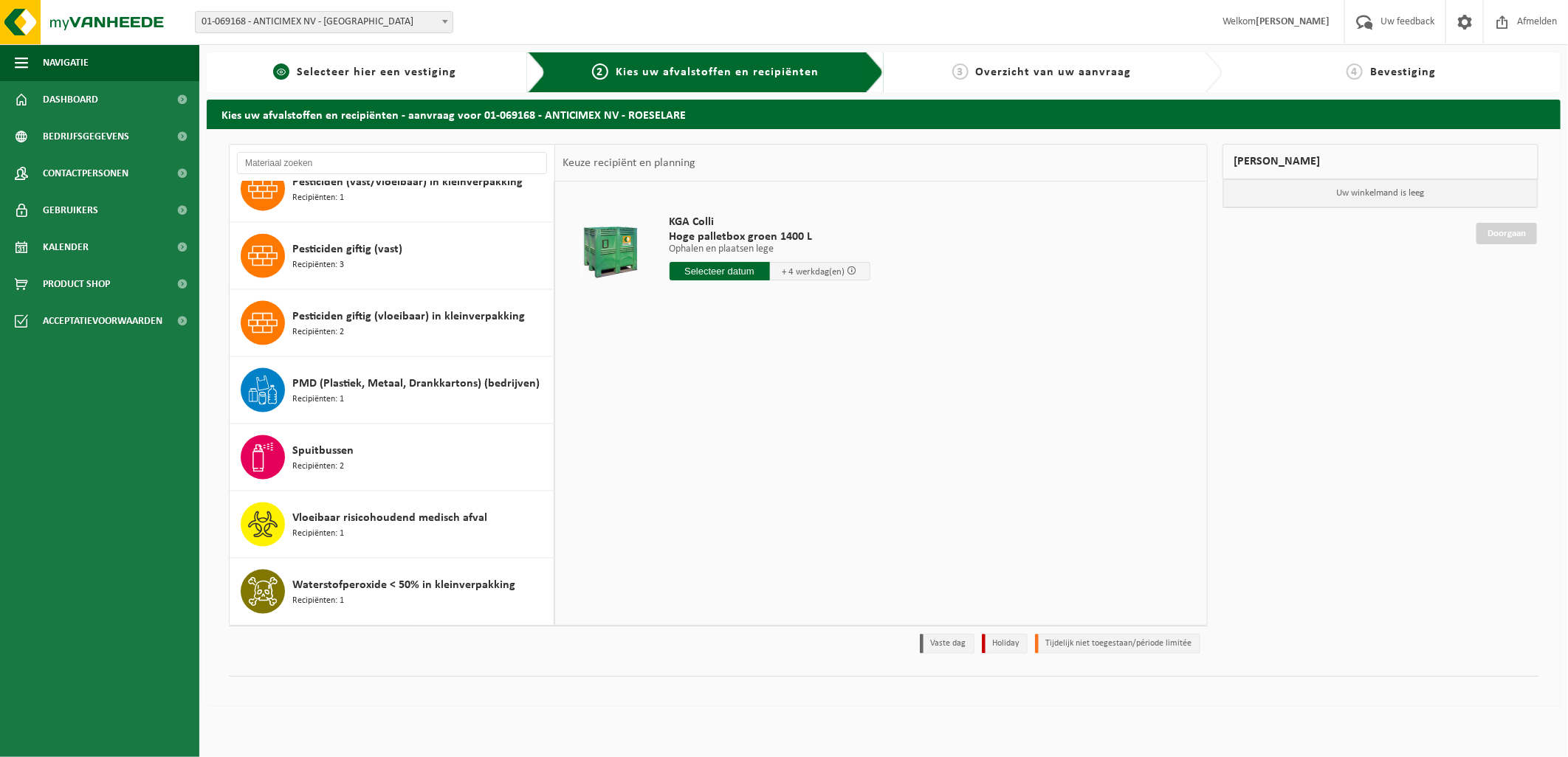
click at [400, 68] on span "Selecteer hier een vestiging" at bounding box center [376, 72] width 160 height 11
